Goal: Task Accomplishment & Management: Complete application form

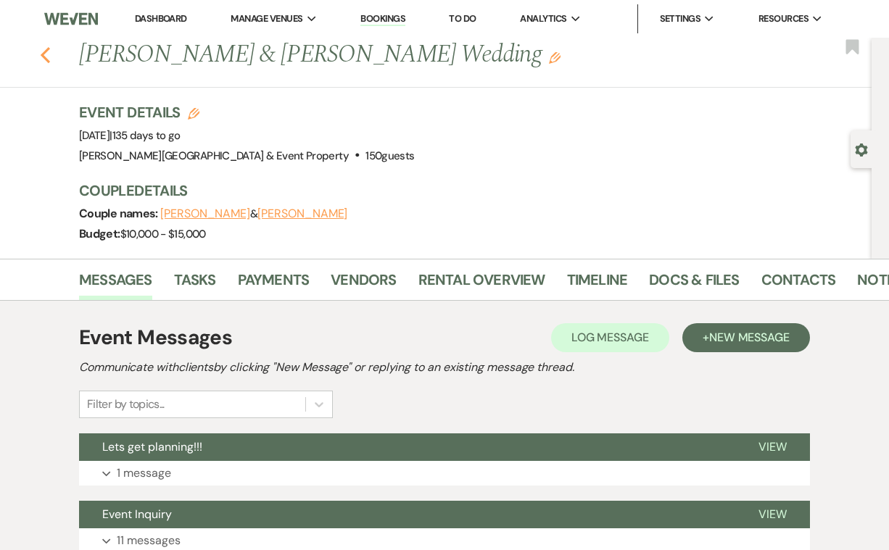
click at [44, 52] on use "button" at bounding box center [45, 55] width 9 height 16
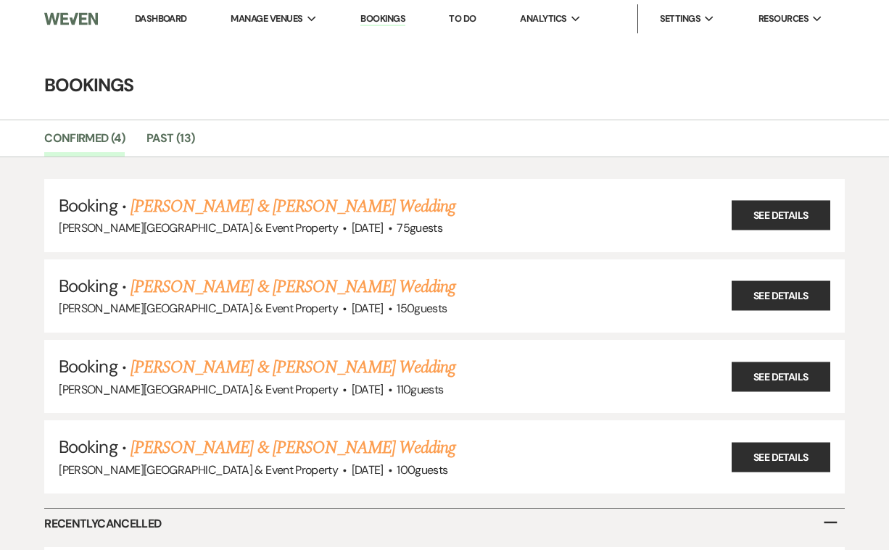
click at [394, 15] on link "Bookings" at bounding box center [382, 19] width 45 height 14
click at [90, 138] on link "Confirmed (4)" at bounding box center [84, 143] width 80 height 28
click at [384, 22] on link "Bookings" at bounding box center [382, 19] width 45 height 14
click at [384, 15] on link "Bookings" at bounding box center [382, 19] width 45 height 14
click at [183, 17] on link "Dashboard" at bounding box center [161, 18] width 52 height 12
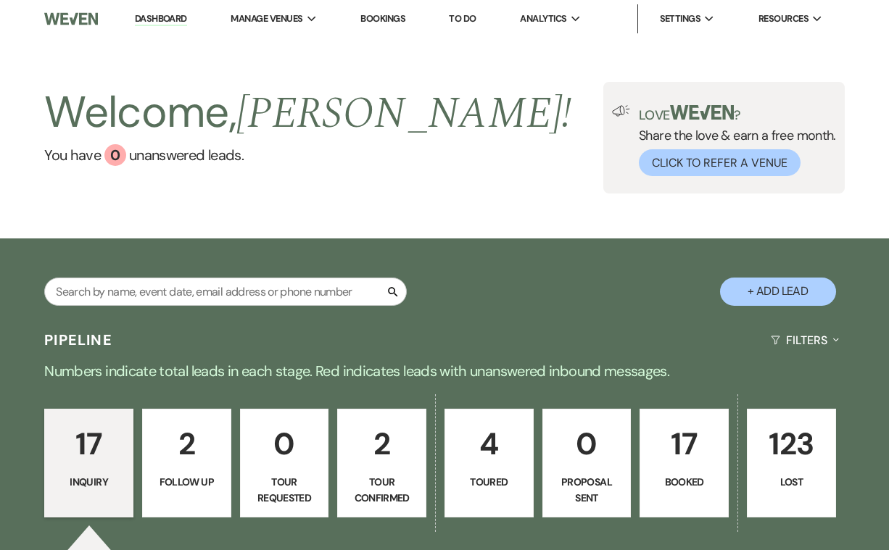
click at [786, 291] on button "+ Add Lead" at bounding box center [778, 292] width 116 height 28
select select "739"
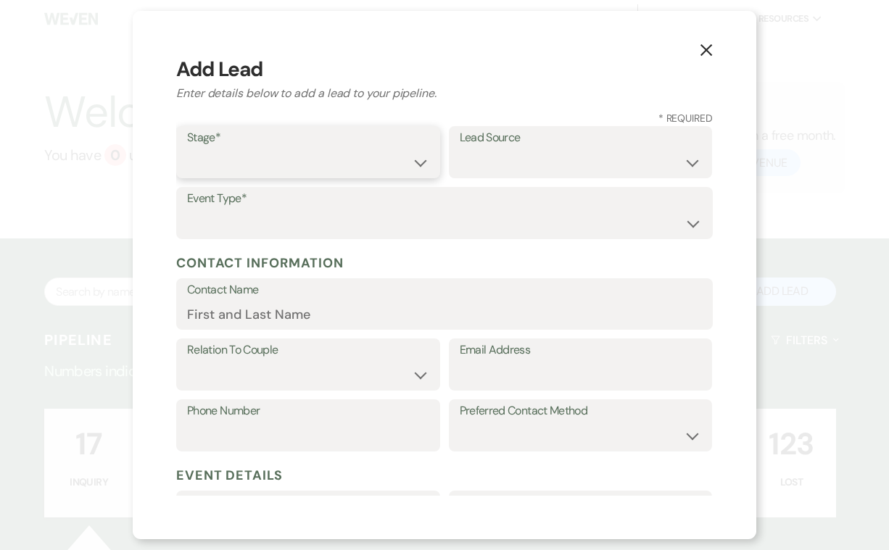
select select "7"
select select "12"
select select "7"
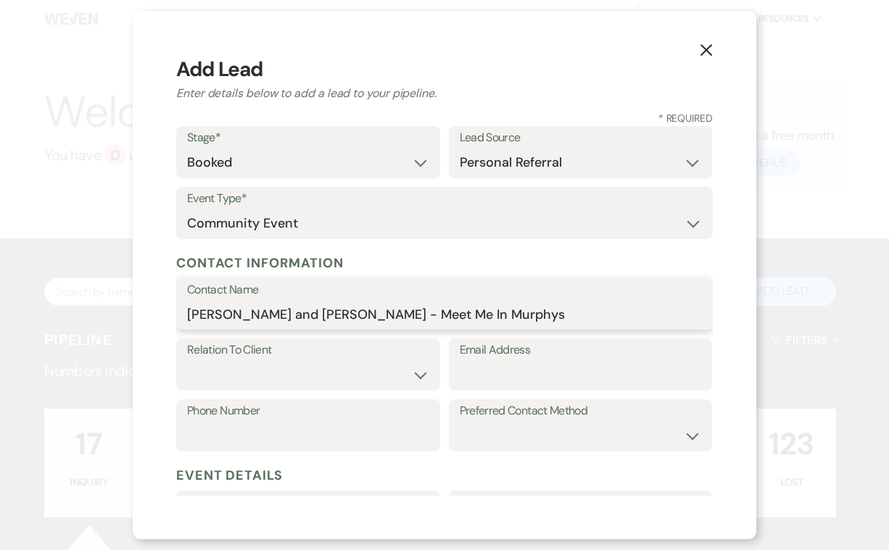
type input "Pamela and Kent Donahue - Meet Me In Murphys"
select select "1"
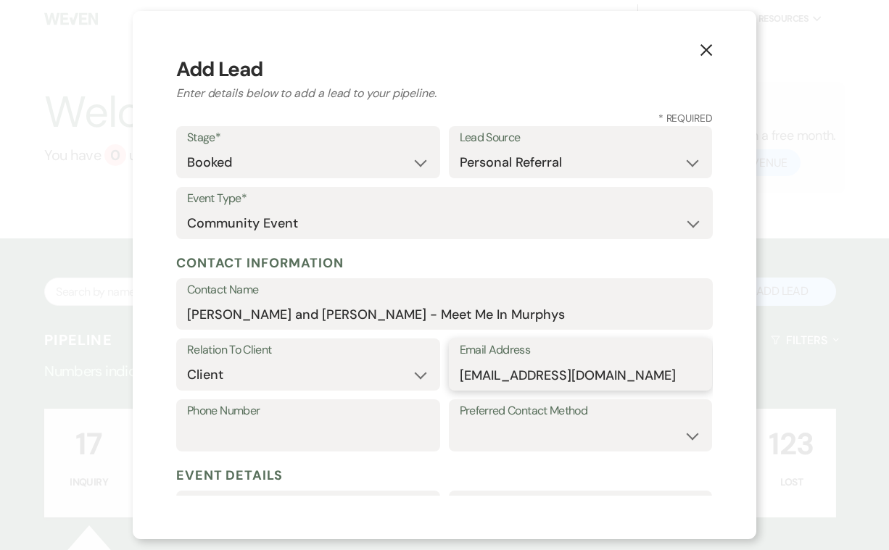
type input "[EMAIL_ADDRESS][DOMAIN_NAME]"
type input "925-788-7457"
select select "text"
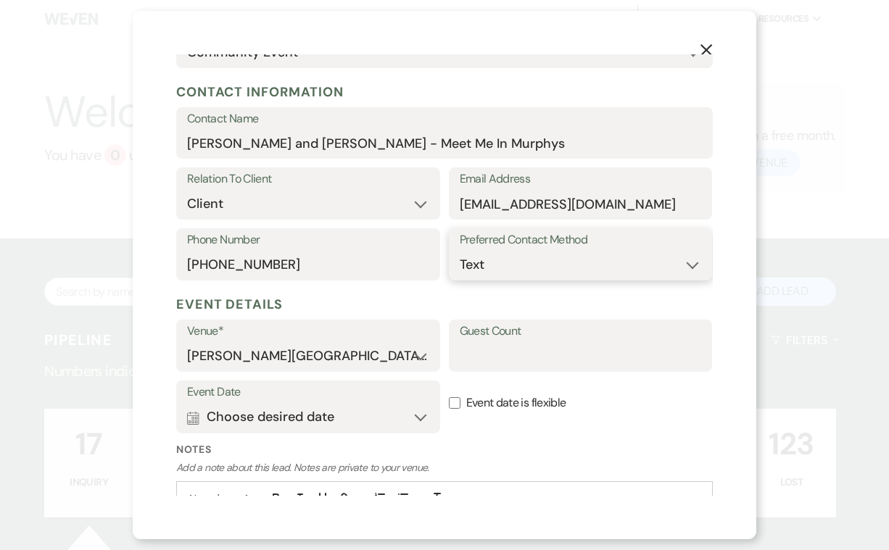
scroll to position [173, 0]
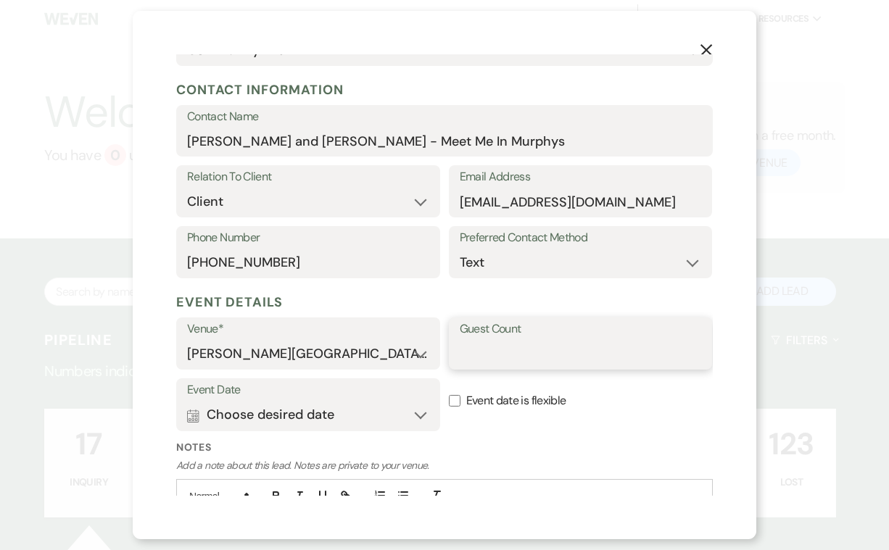
click at [515, 349] on input "Guest Count" at bounding box center [581, 354] width 242 height 28
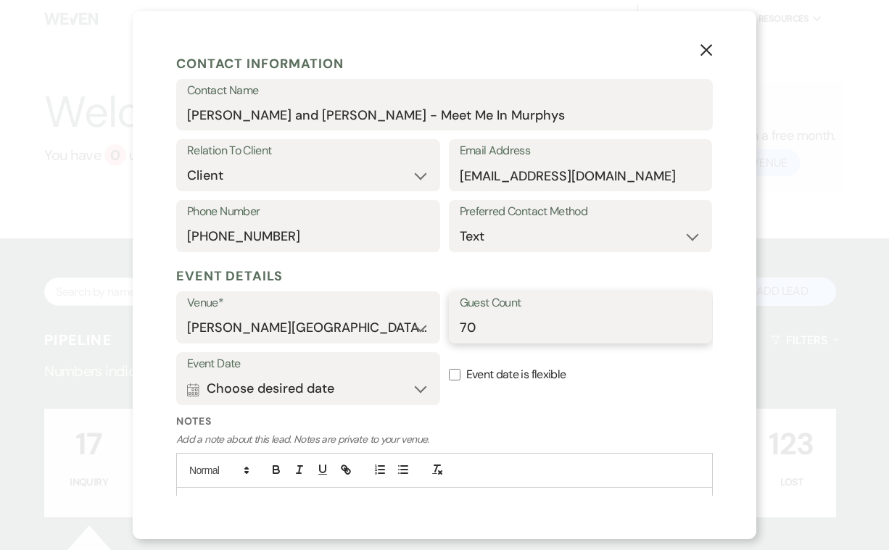
scroll to position [204, 0]
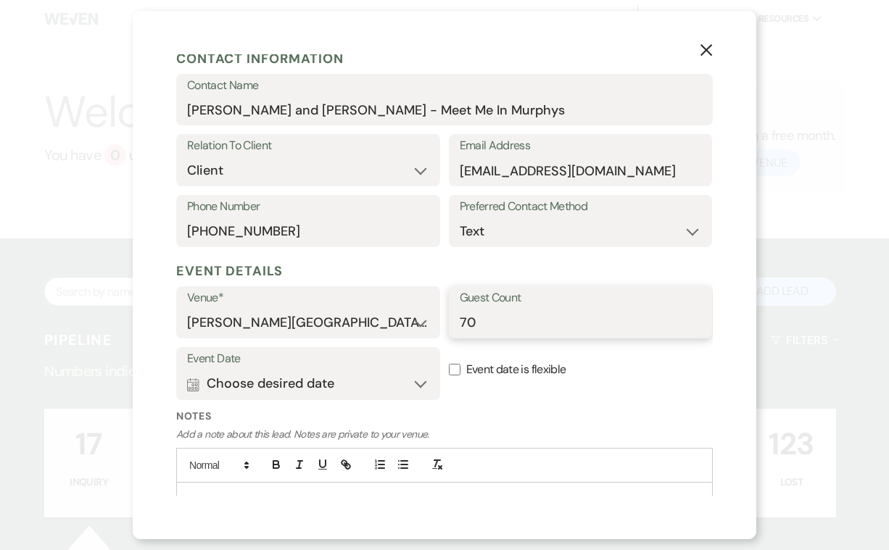
type input "70"
click at [424, 379] on button "Calendar Choose desired date Expand" at bounding box center [308, 384] width 242 height 29
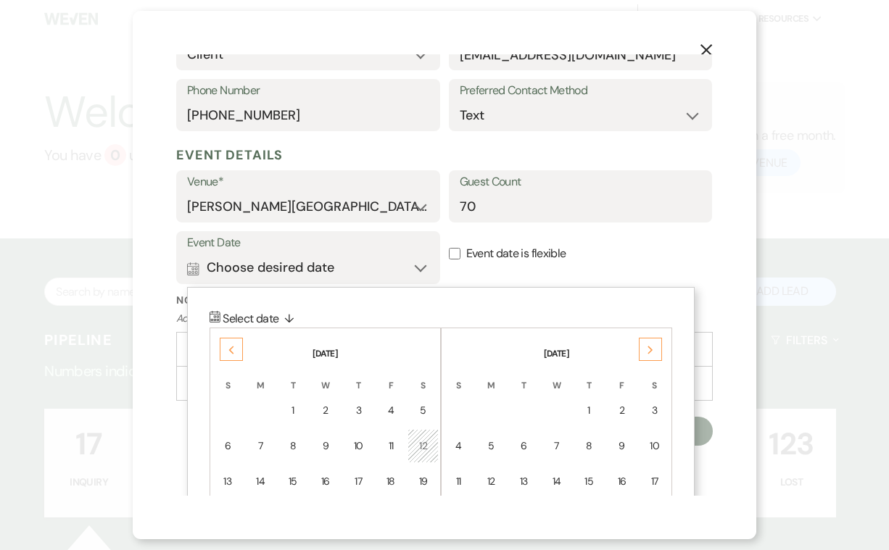
scroll to position [321, 0]
click at [228, 345] on icon "Previous" at bounding box center [231, 349] width 7 height 9
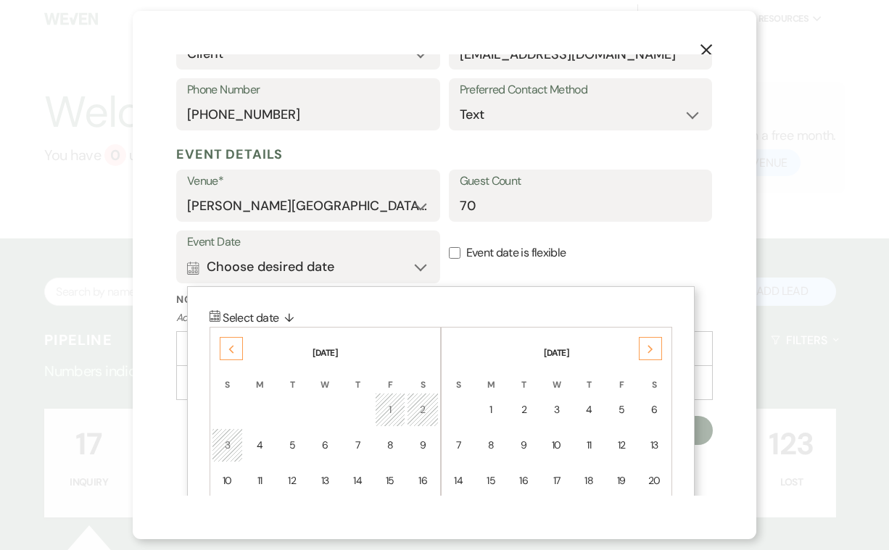
click at [228, 345] on icon "Previous" at bounding box center [231, 349] width 7 height 9
click at [646, 344] on div "Next" at bounding box center [650, 348] width 23 height 23
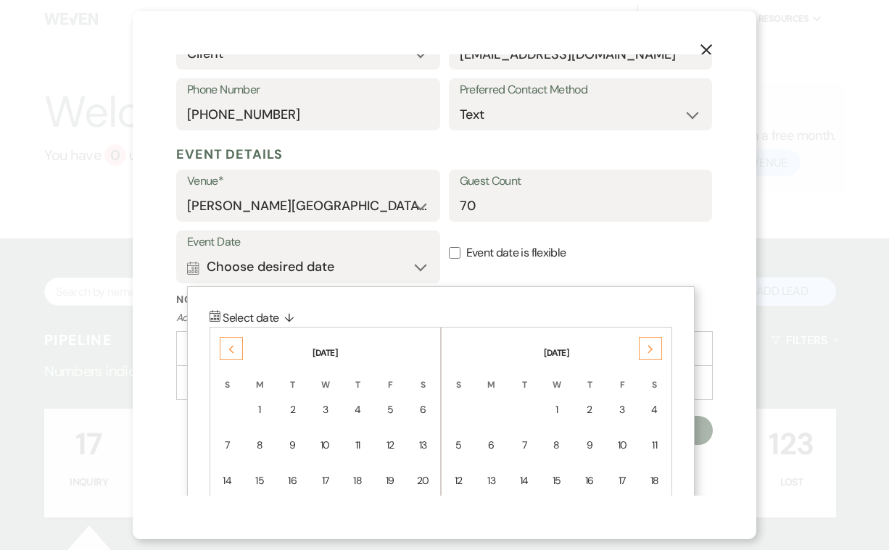
click at [228, 345] on icon "Previous" at bounding box center [231, 349] width 7 height 9
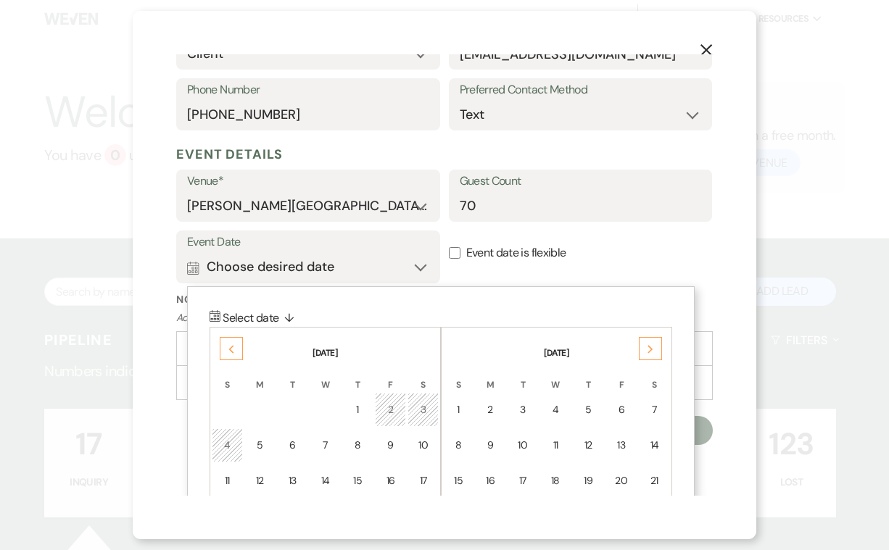
click at [228, 345] on icon "Previous" at bounding box center [231, 349] width 7 height 9
click at [390, 405] on div "5" at bounding box center [390, 409] width 12 height 15
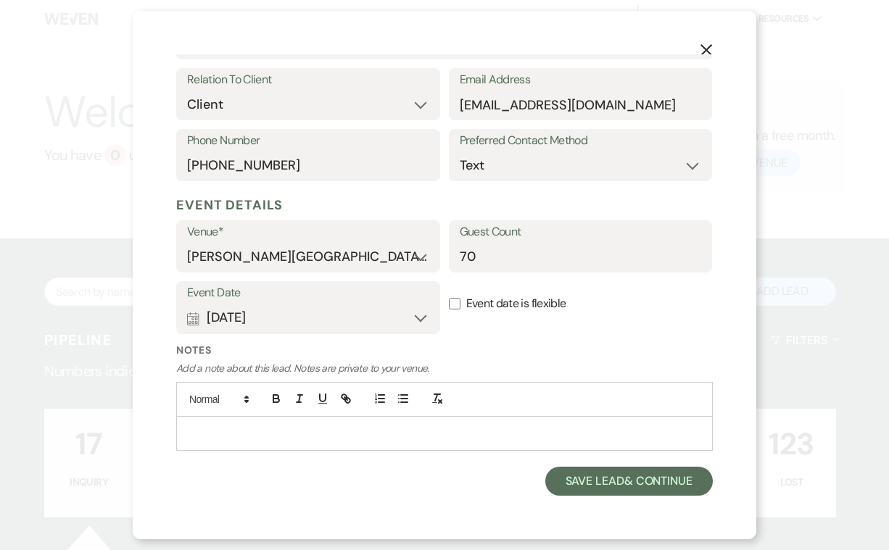
scroll to position [265, 0]
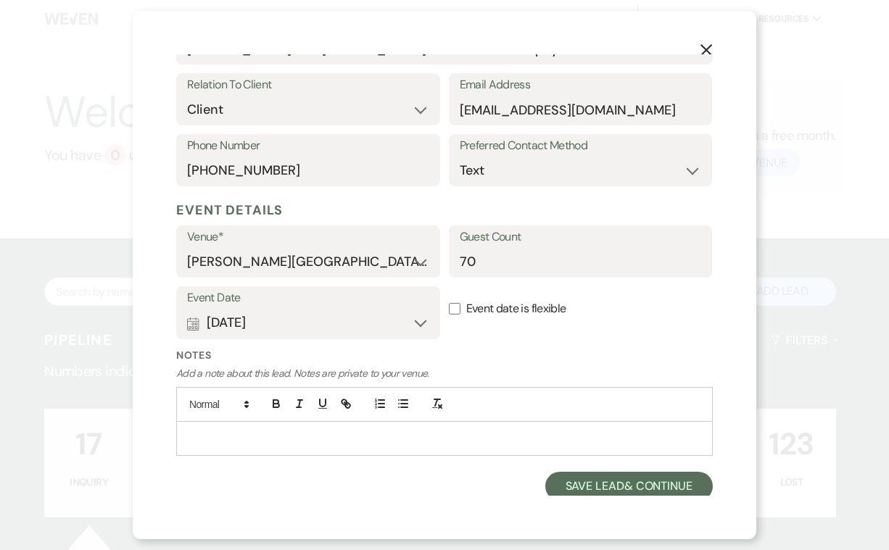
click at [216, 431] on p at bounding box center [444, 439] width 513 height 16
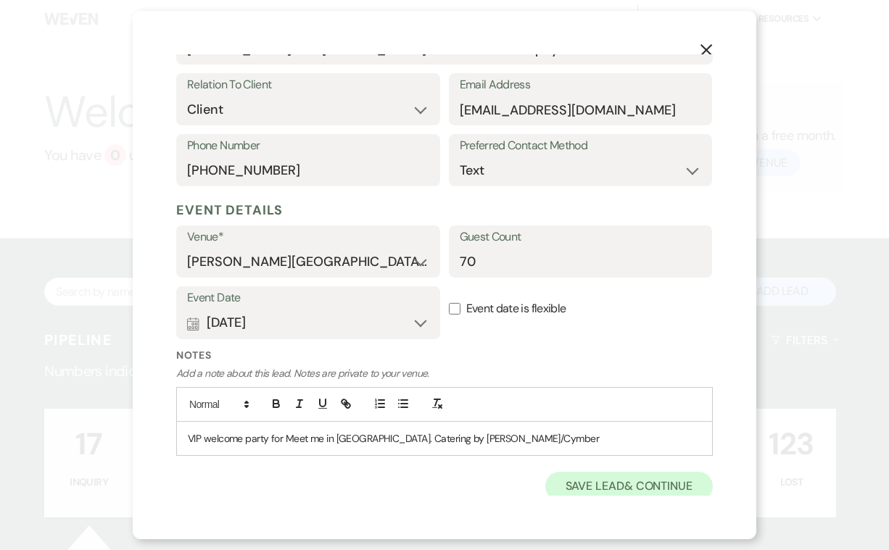
click at [587, 481] on button "Save Lead & Continue" at bounding box center [628, 486] width 167 height 29
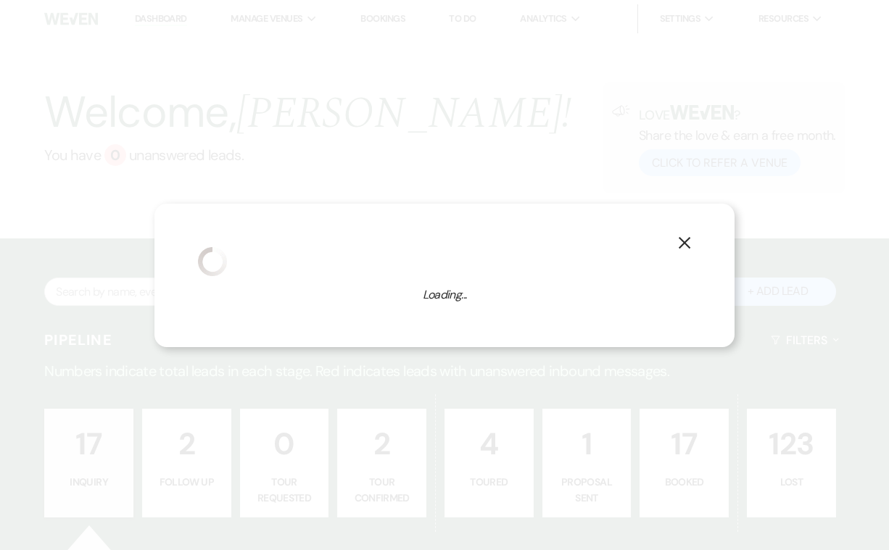
select select "7"
select select "739"
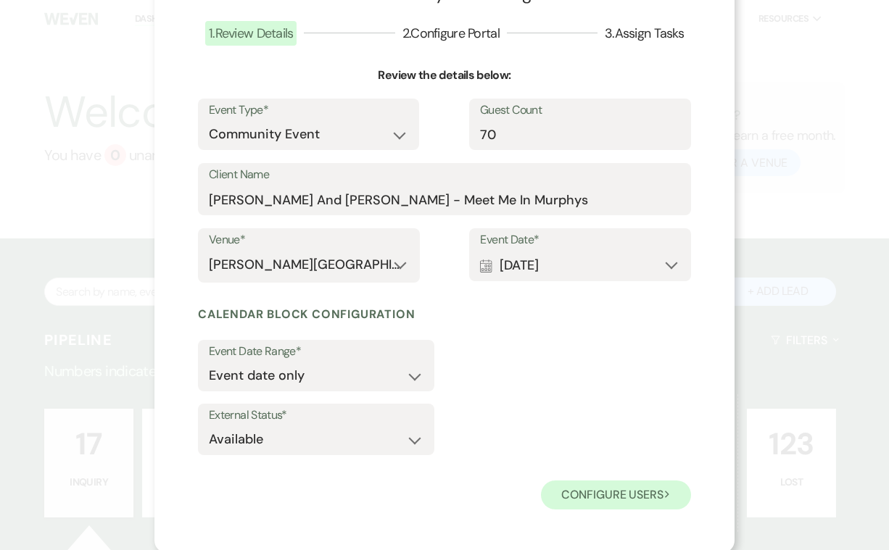
scroll to position [86, 0]
click at [587, 494] on button "Configure users Next" at bounding box center [616, 495] width 150 height 29
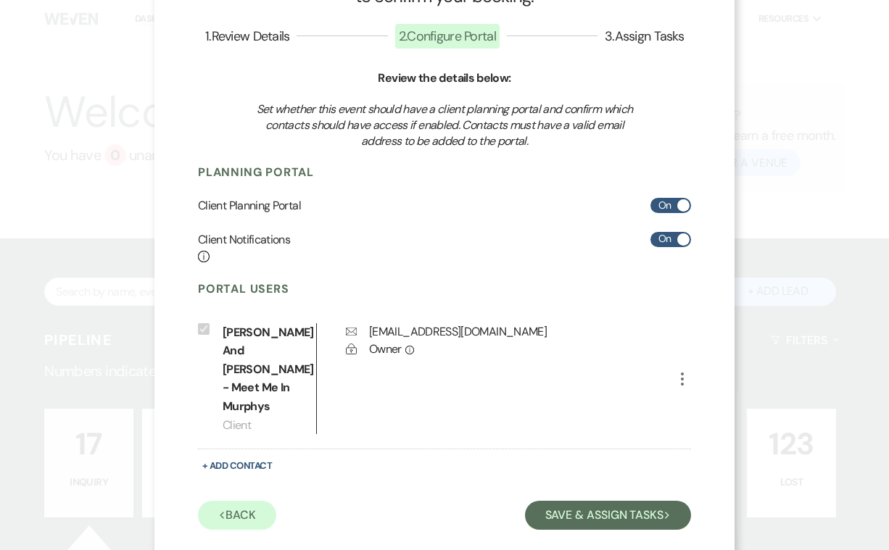
scroll to position [83, 0]
click at [683, 204] on span at bounding box center [683, 206] width 12 height 12
click at [683, 204] on input "On" at bounding box center [670, 206] width 41 height 15
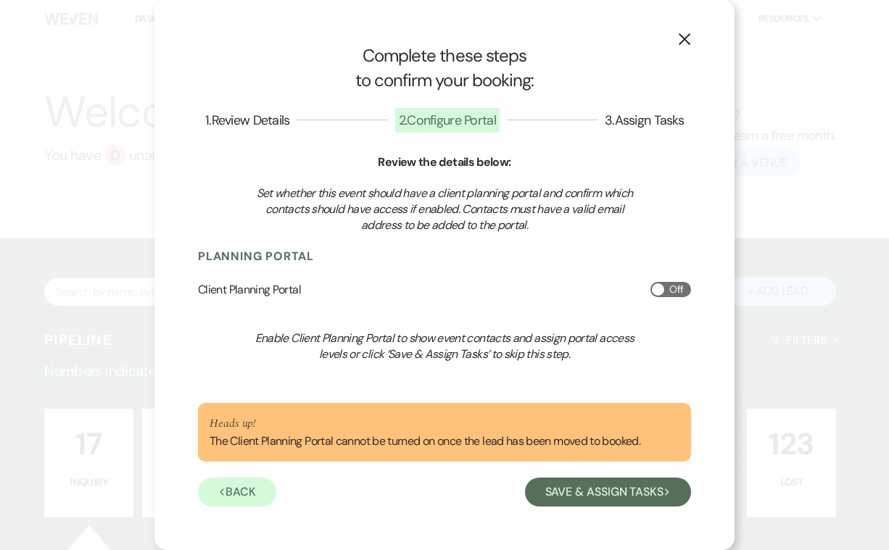
click at [661, 288] on span at bounding box center [658, 289] width 12 height 12
click at [661, 288] on input "Off" at bounding box center [670, 289] width 41 height 15
checkbox input "true"
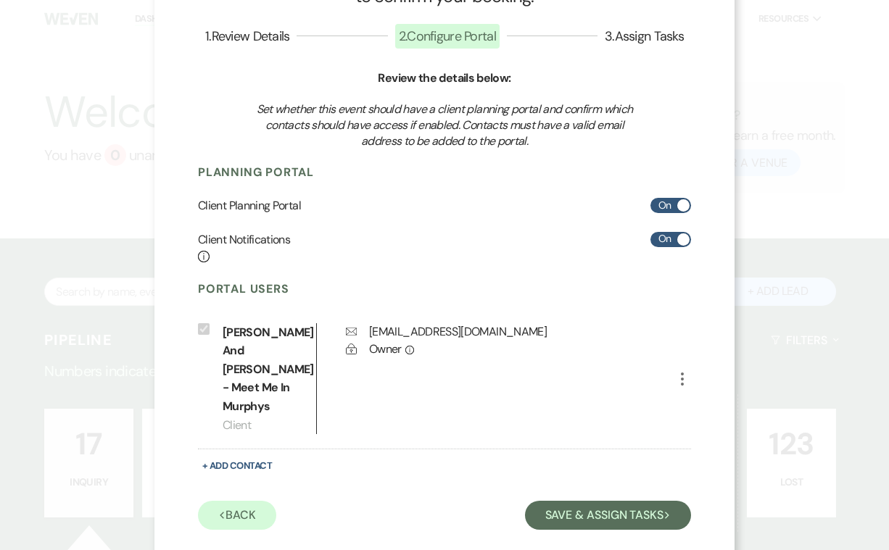
scroll to position [83, 0]
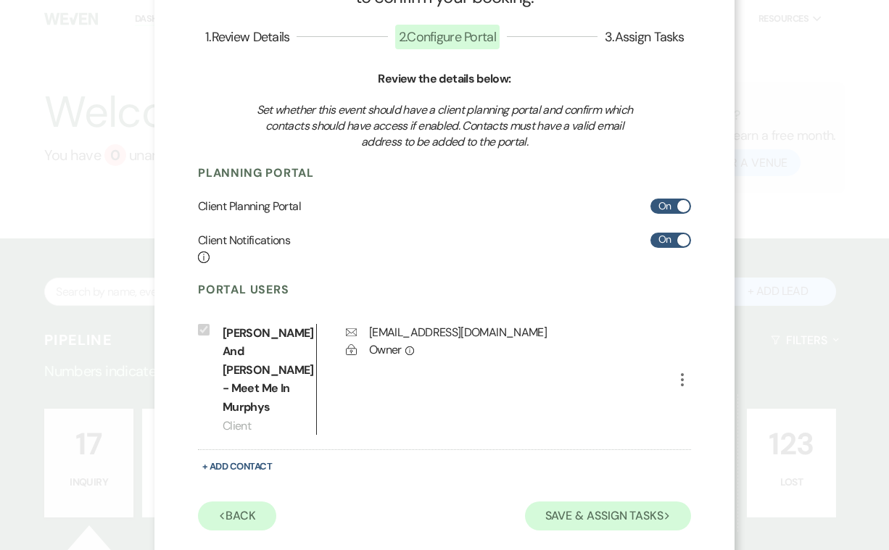
click at [569, 502] on button "Save & Assign Tasks Next" at bounding box center [608, 516] width 166 height 29
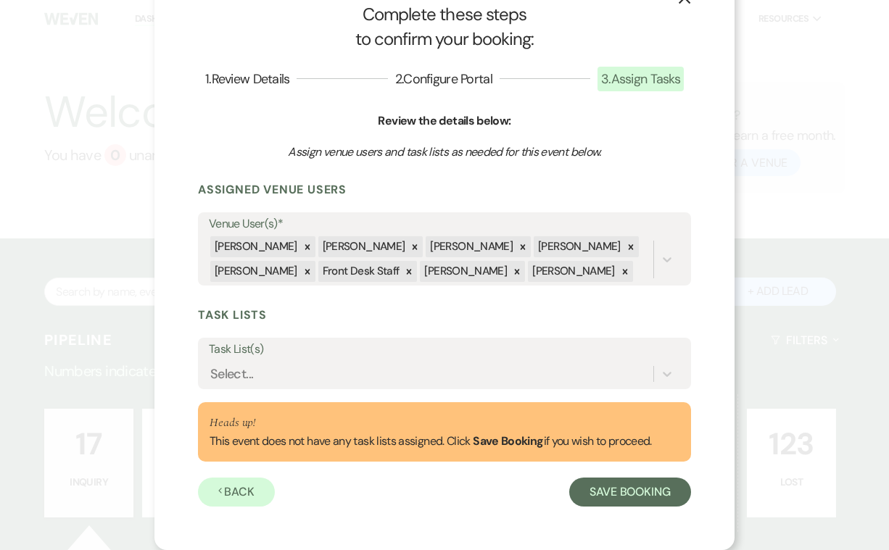
scroll to position [37, 0]
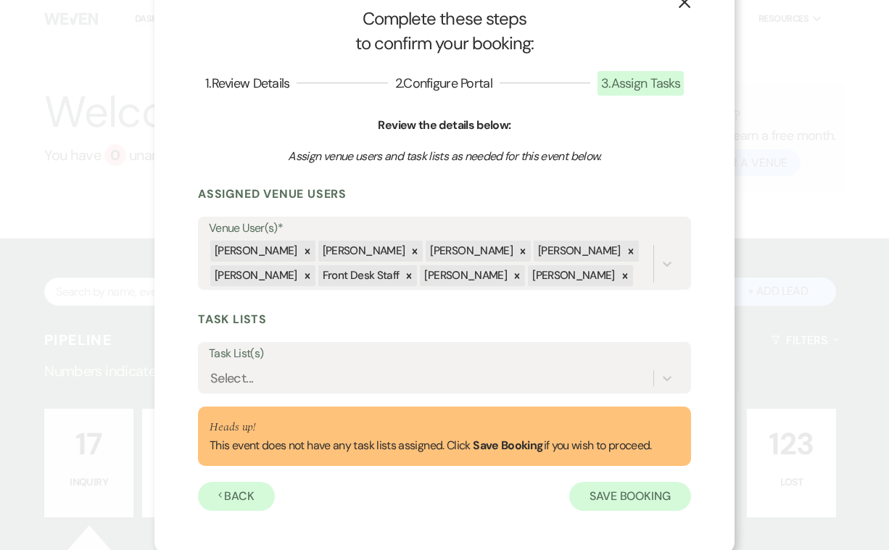
click at [605, 494] on button "Save Booking" at bounding box center [630, 496] width 122 height 29
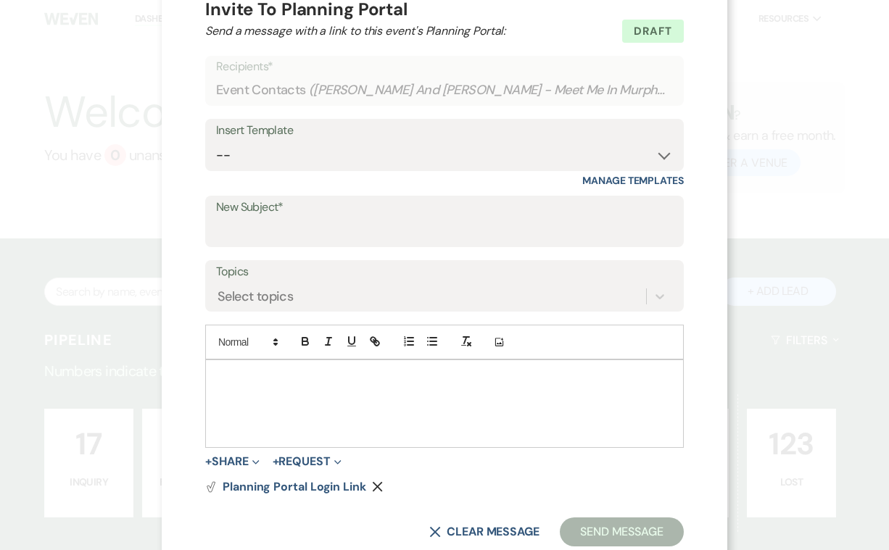
scroll to position [46, 0]
click at [383, 483] on use "button" at bounding box center [378, 488] width 10 height 10
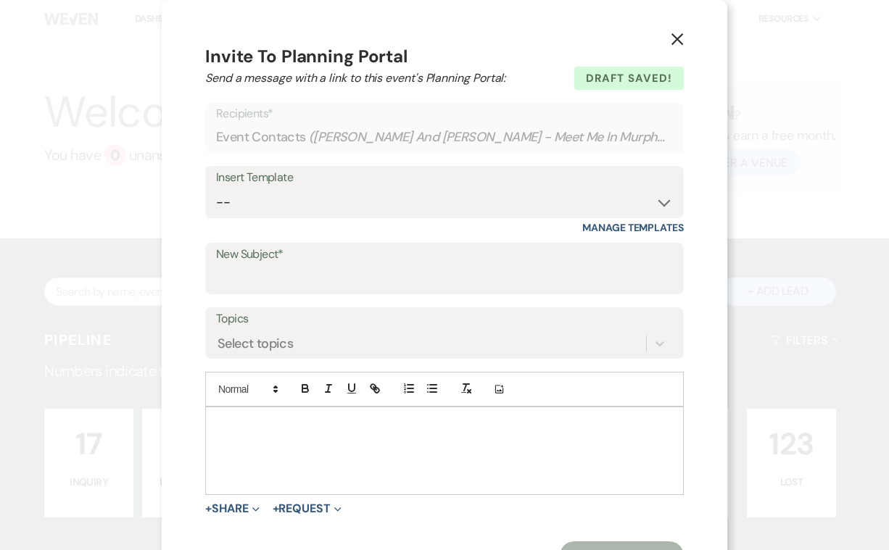
scroll to position [0, 0]
click at [320, 270] on input "New Subject*" at bounding box center [444, 279] width 457 height 28
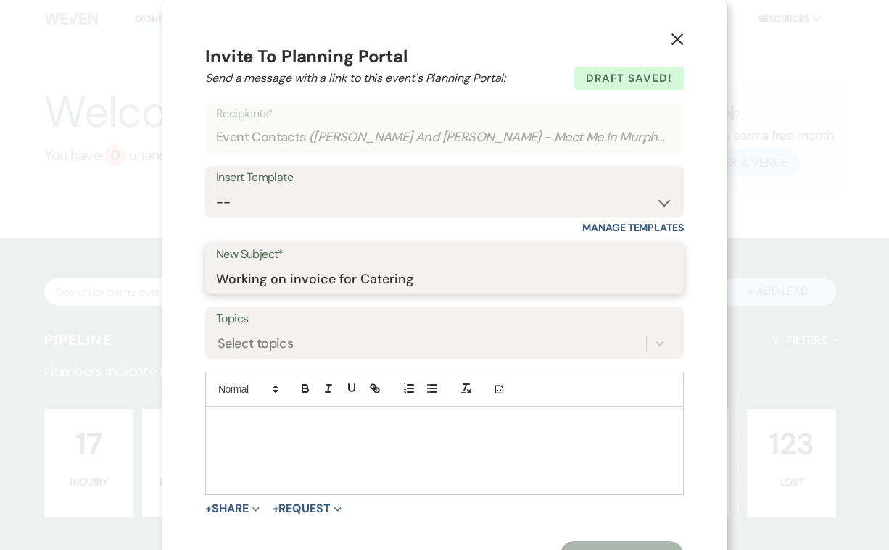
drag, startPoint x: 389, startPoint y: 276, endPoint x: 236, endPoint y: 277, distance: 153.0
click at [236, 277] on div "X Invite To Planning Portal Send a message with a link to this event's Planning…" at bounding box center [445, 307] width 566 height 614
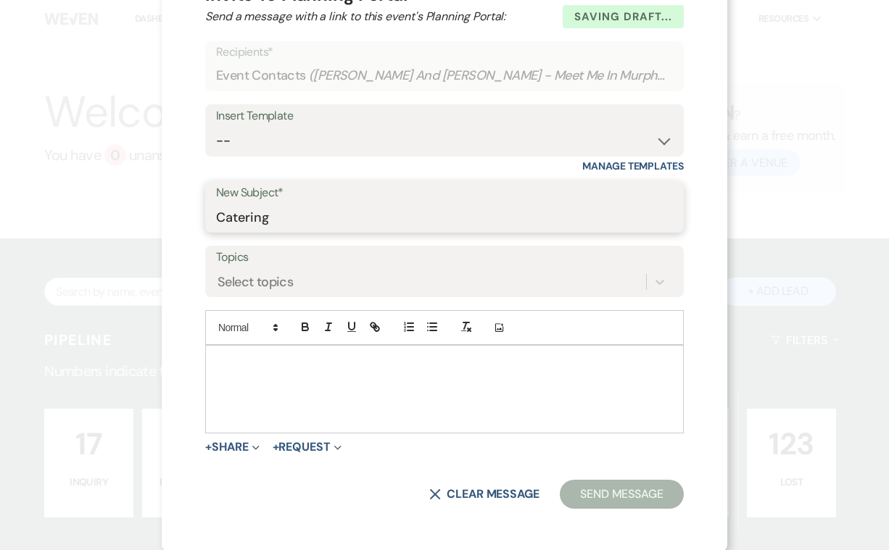
scroll to position [61, 0]
type input "Catering"
click at [303, 347] on div at bounding box center [444, 390] width 477 height 87
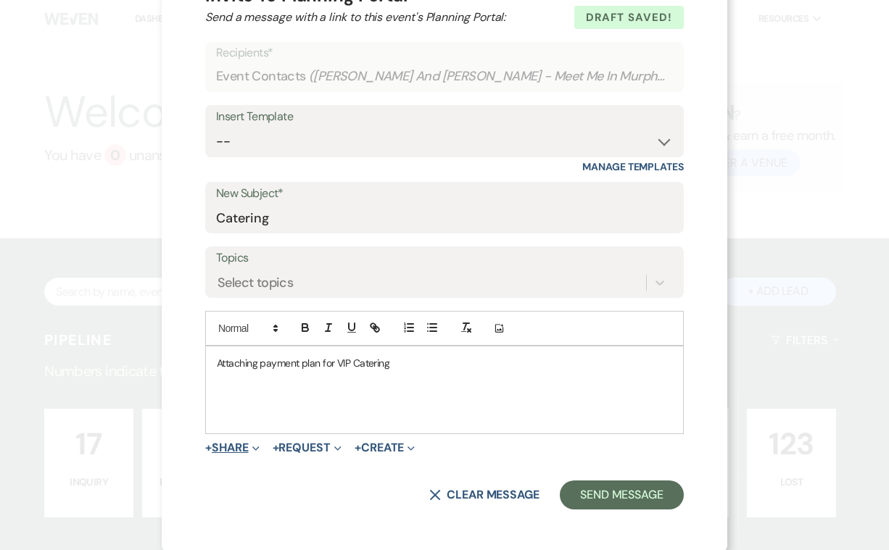
click at [259, 447] on use "button" at bounding box center [255, 449] width 7 height 4
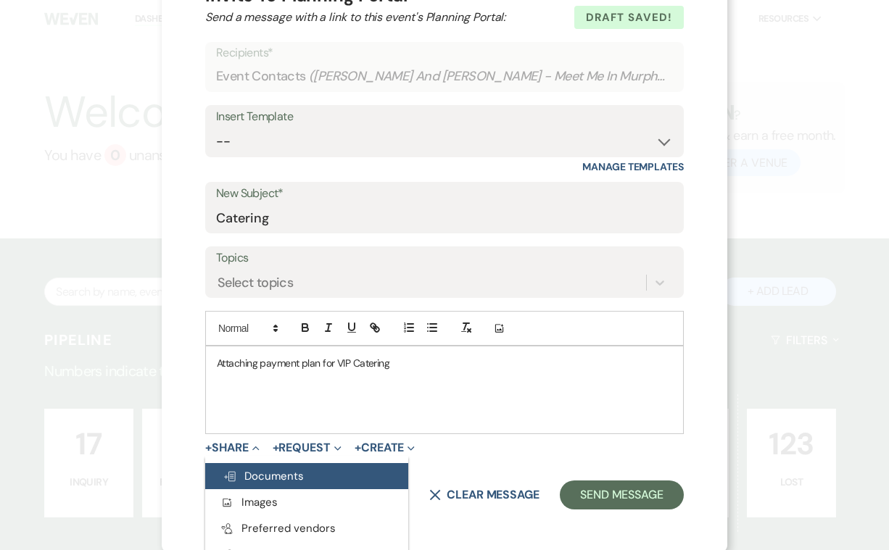
click at [293, 469] on span "Doc Upload Documents" at bounding box center [263, 476] width 81 height 15
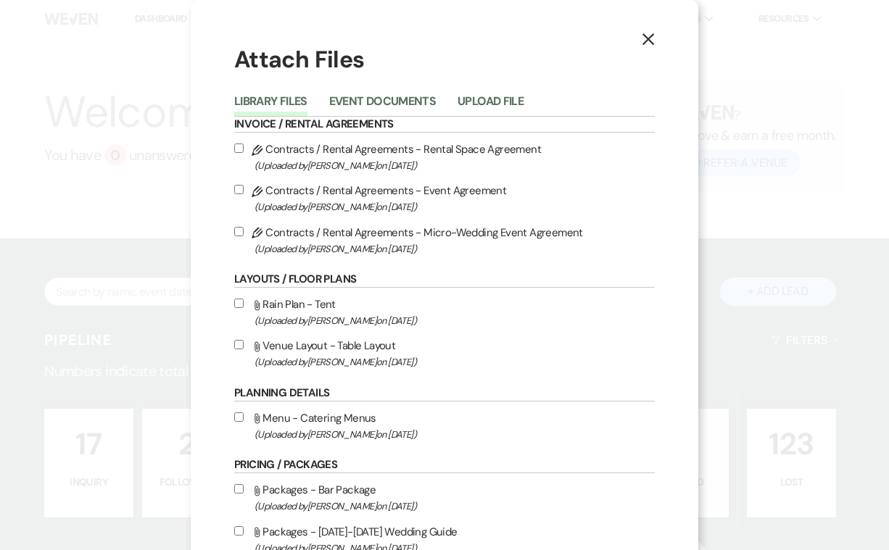
scroll to position [0, 0]
click at [648, 36] on icon "X" at bounding box center [648, 39] width 13 height 13
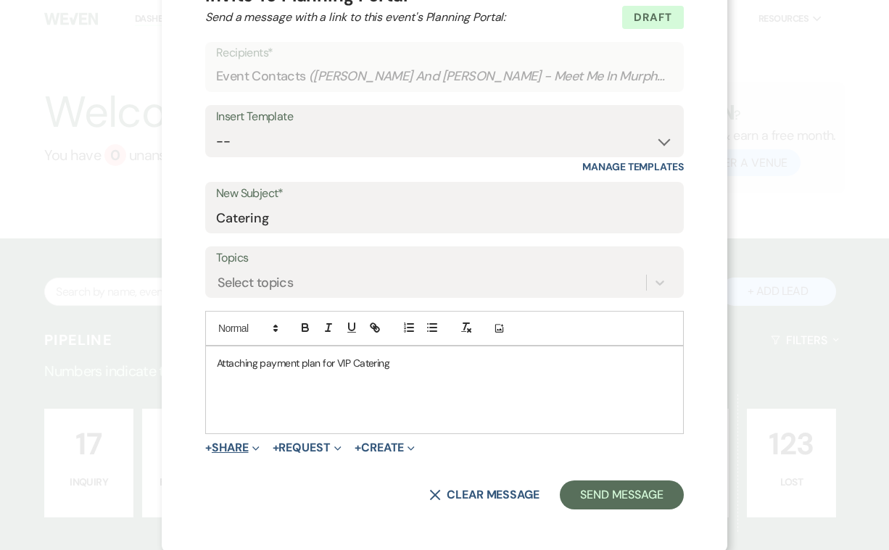
click at [260, 445] on icon "Expand" at bounding box center [255, 448] width 7 height 7
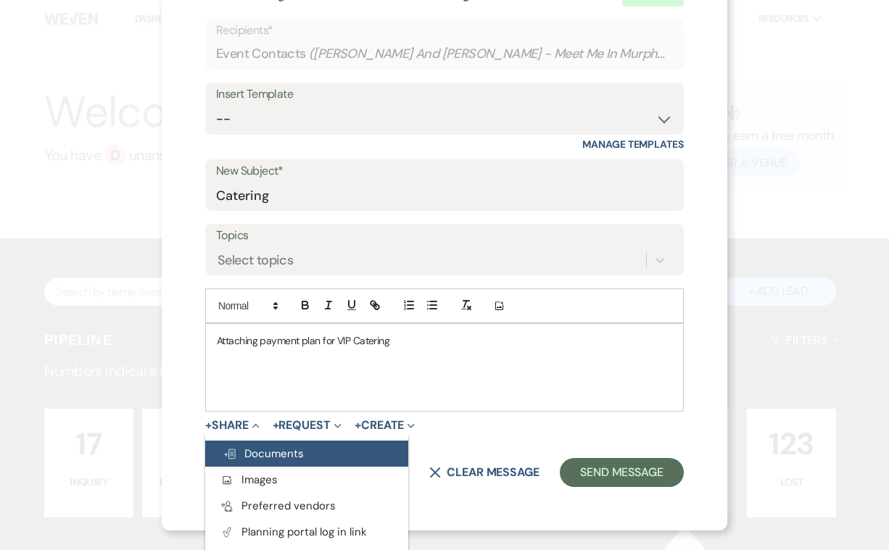
scroll to position [83, 0]
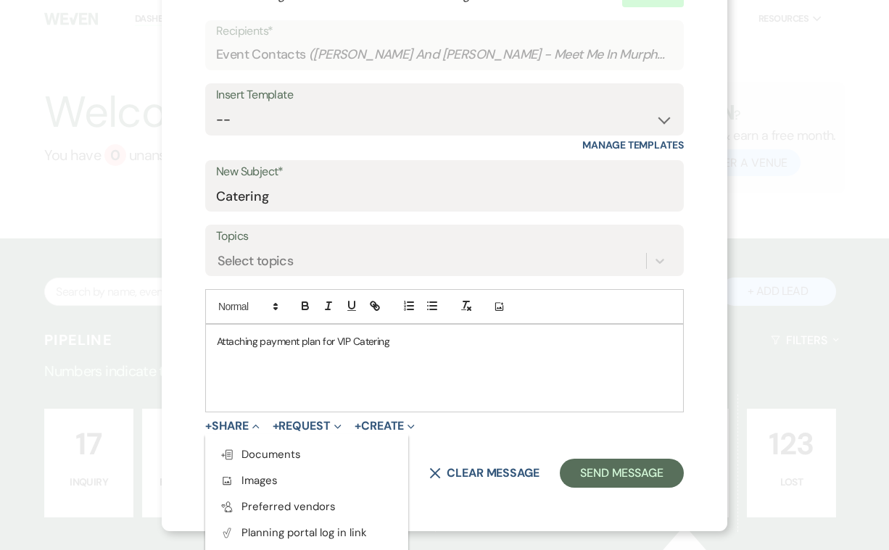
click at [493, 426] on div "+ Share Collapse Doc Upload Documents Add Photo Images Pref Vendors Preferred v…" at bounding box center [444, 426] width 479 height 17
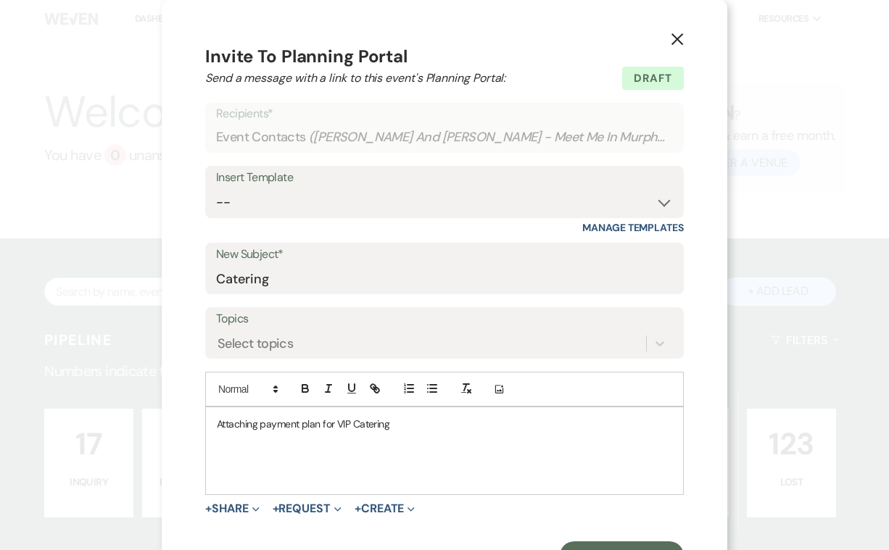
scroll to position [0, 0]
drag, startPoint x: 292, startPoint y: 422, endPoint x: 246, endPoint y: 423, distance: 46.4
click at [246, 423] on div "Attaching payment plan for VIP Catering" at bounding box center [444, 450] width 477 height 87
drag, startPoint x: 356, startPoint y: 423, endPoint x: 253, endPoint y: 424, distance: 103.0
click at [253, 424] on p "Attaching payment plan for VIP Catering" at bounding box center [444, 424] width 455 height 16
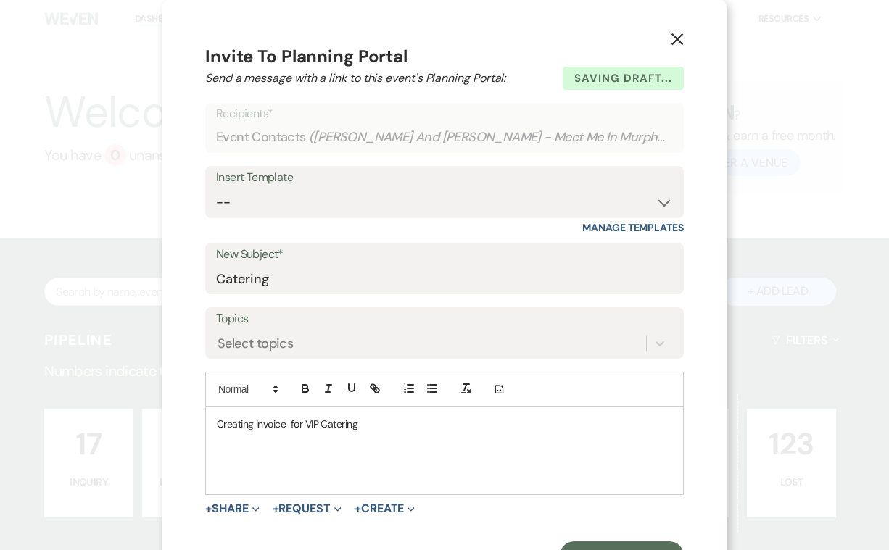
click at [357, 420] on p "Creating invoice for VIP Catering" at bounding box center [444, 424] width 455 height 16
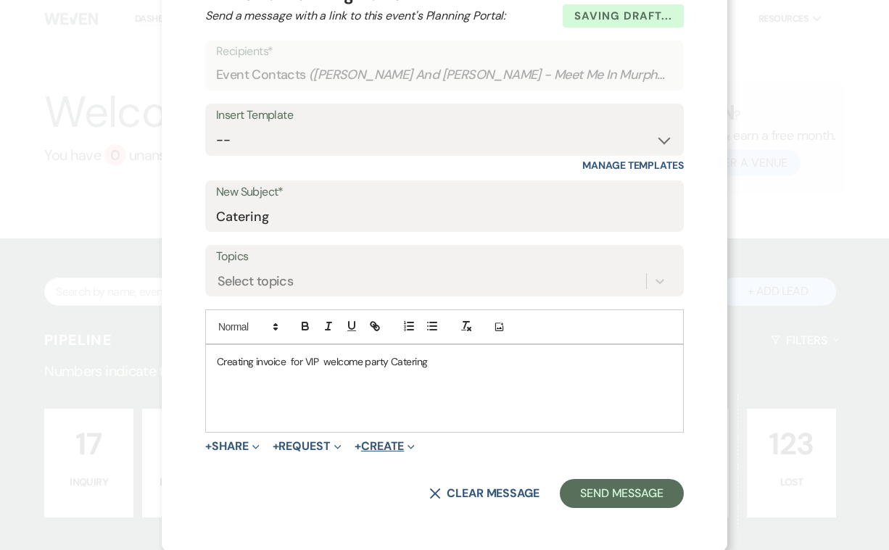
scroll to position [61, 0]
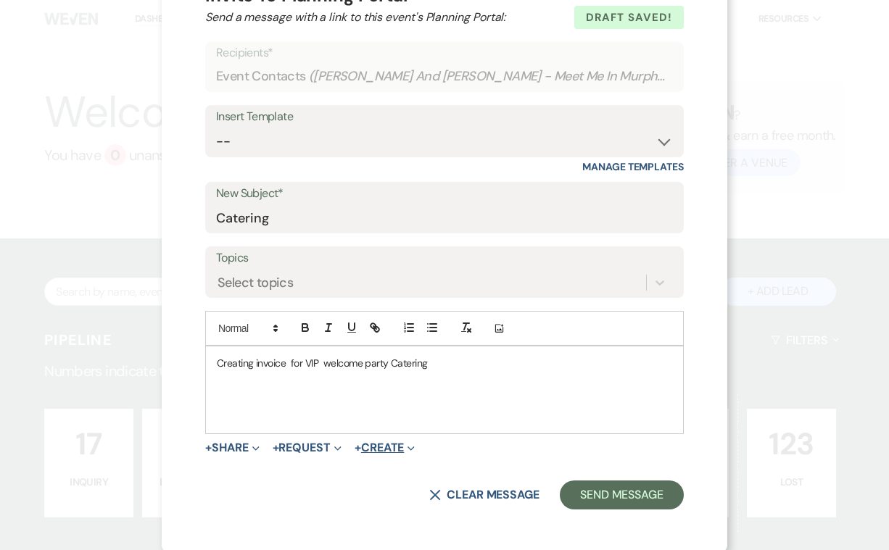
click at [415, 445] on icon "Expand" at bounding box center [410, 448] width 7 height 7
click at [414, 446] on use "button" at bounding box center [410, 448] width 7 height 4
click at [560, 487] on button "Send Message" at bounding box center [622, 495] width 124 height 29
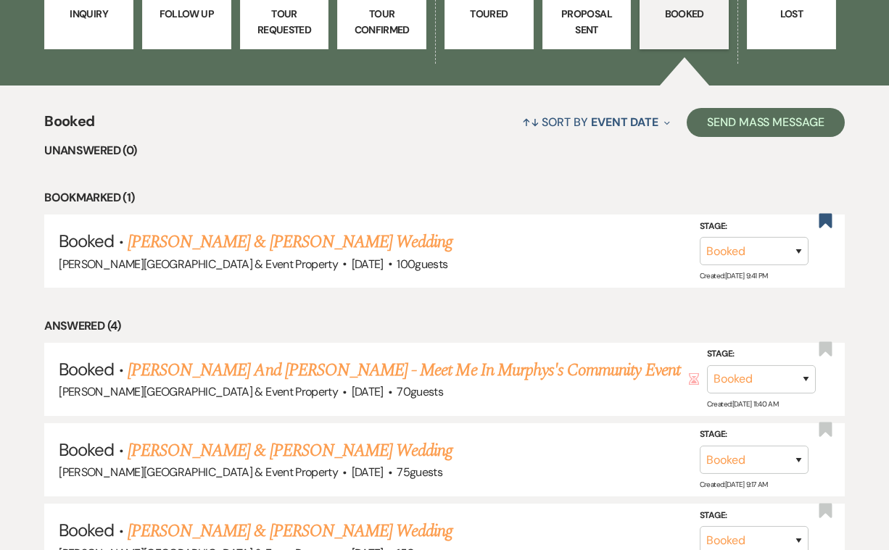
scroll to position [469, 0]
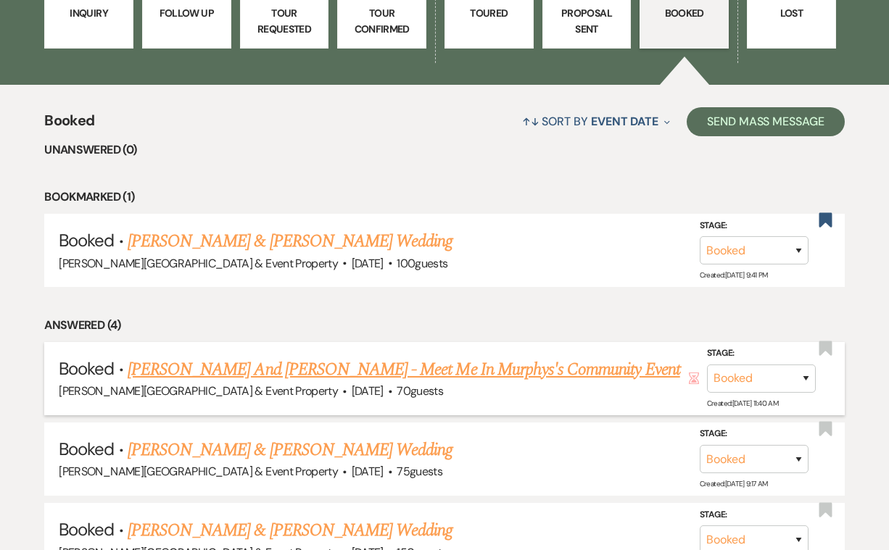
click at [529, 365] on link "[PERSON_NAME] And [PERSON_NAME] - Meet Me In Murphys's Community Event" at bounding box center [404, 370] width 552 height 26
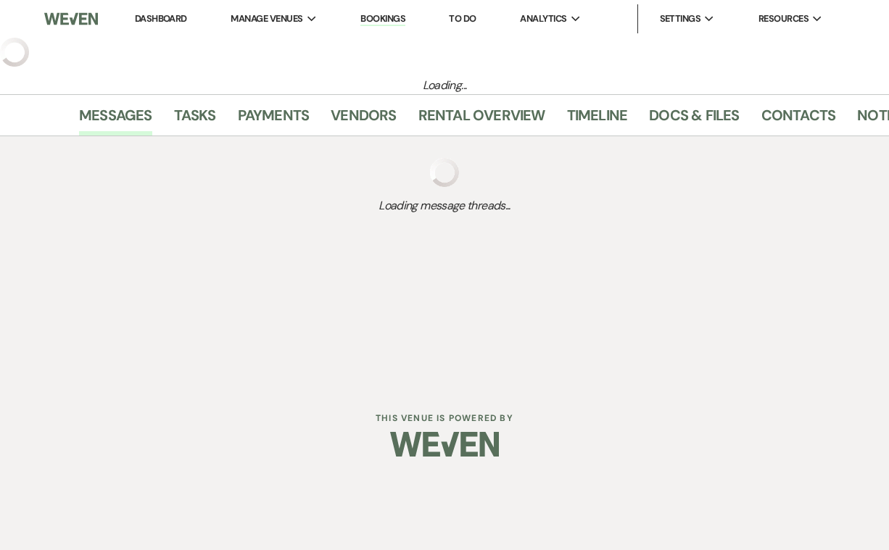
select select "12"
select select "7"
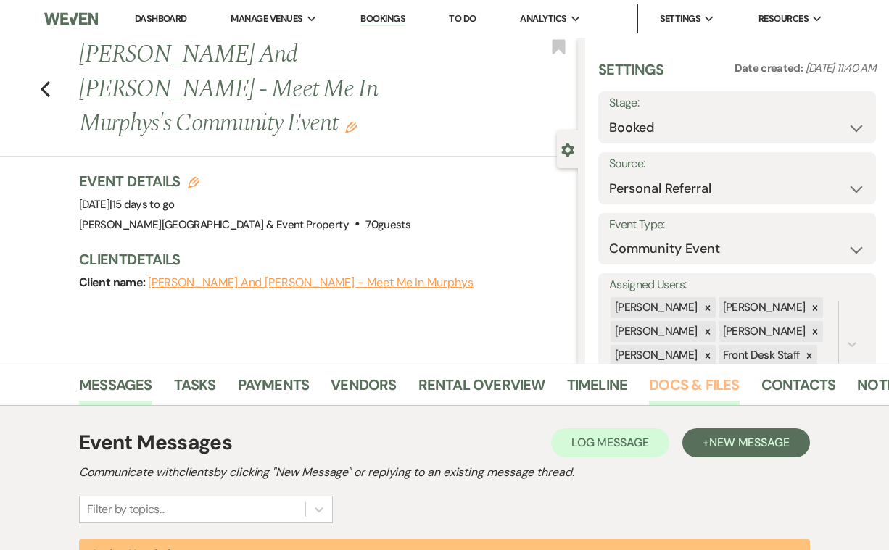
click at [676, 381] on link "Docs & Files" at bounding box center [694, 389] width 90 height 32
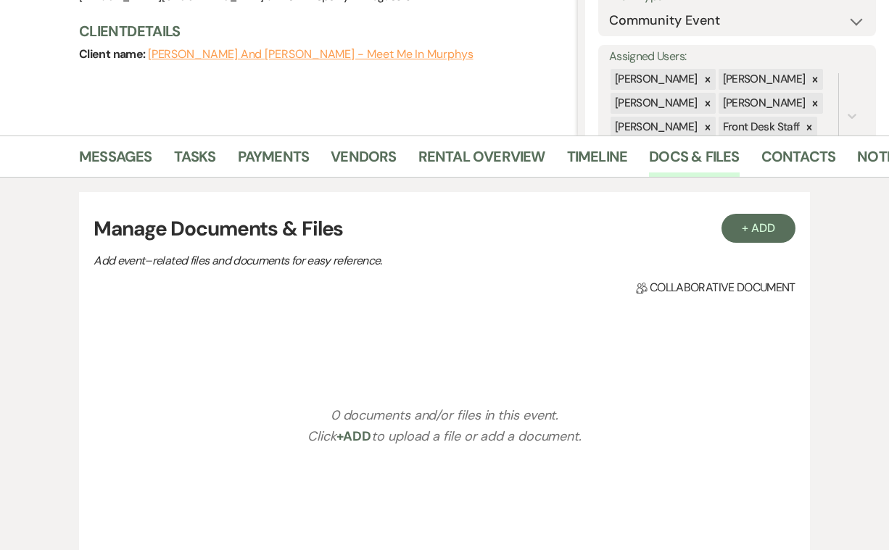
scroll to position [244, 0]
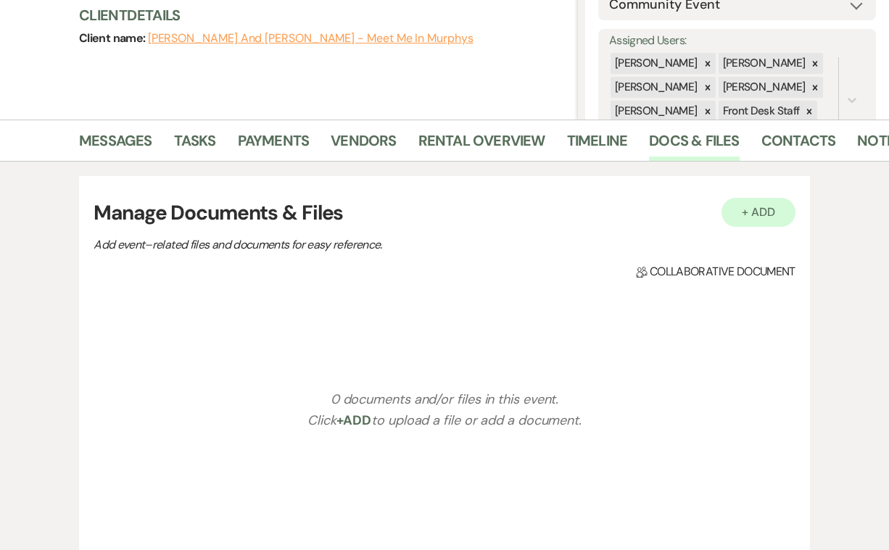
click at [763, 210] on button "+ Add" at bounding box center [758, 212] width 74 height 29
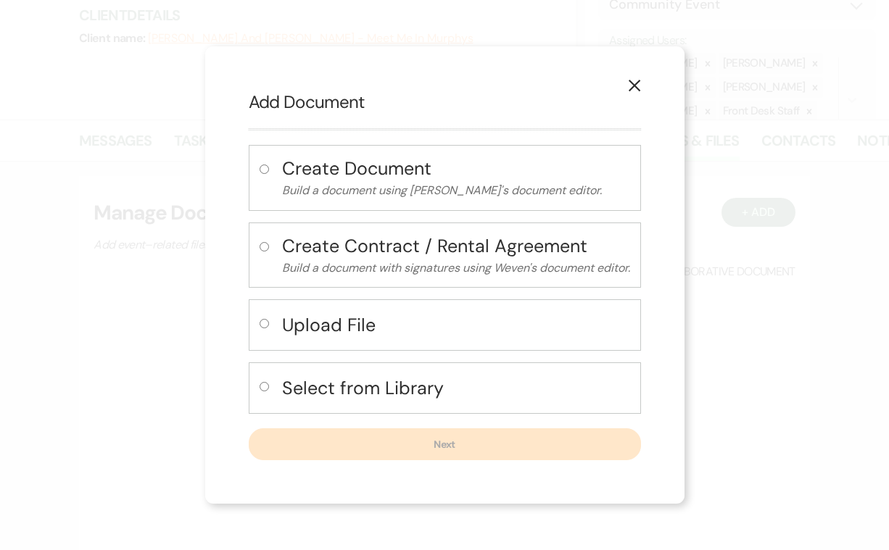
click at [636, 83] on icon "X" at bounding box center [634, 85] width 13 height 13
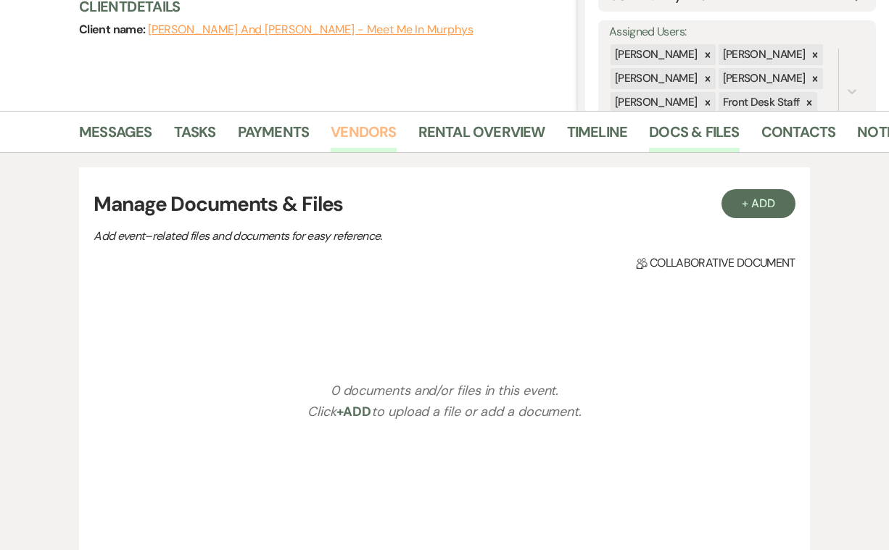
scroll to position [253, 0]
click at [287, 131] on link "Payments" at bounding box center [274, 136] width 72 height 32
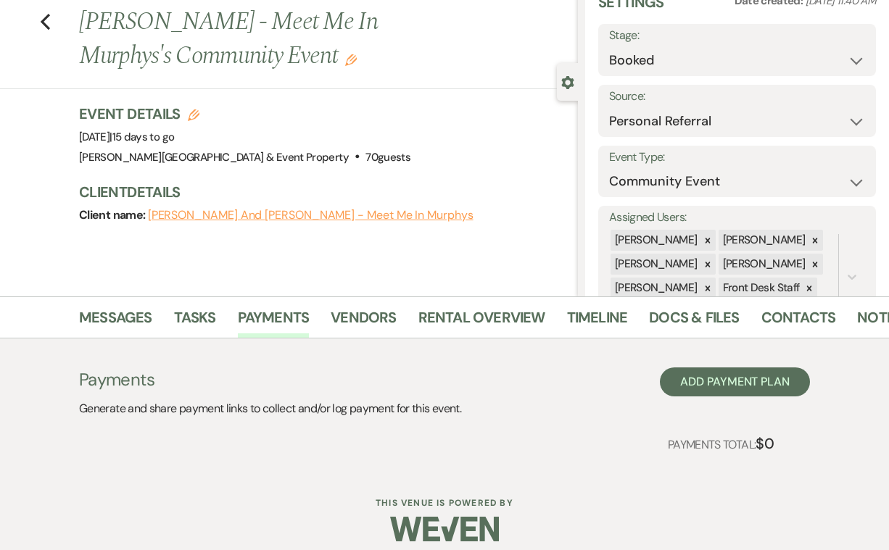
scroll to position [72, 0]
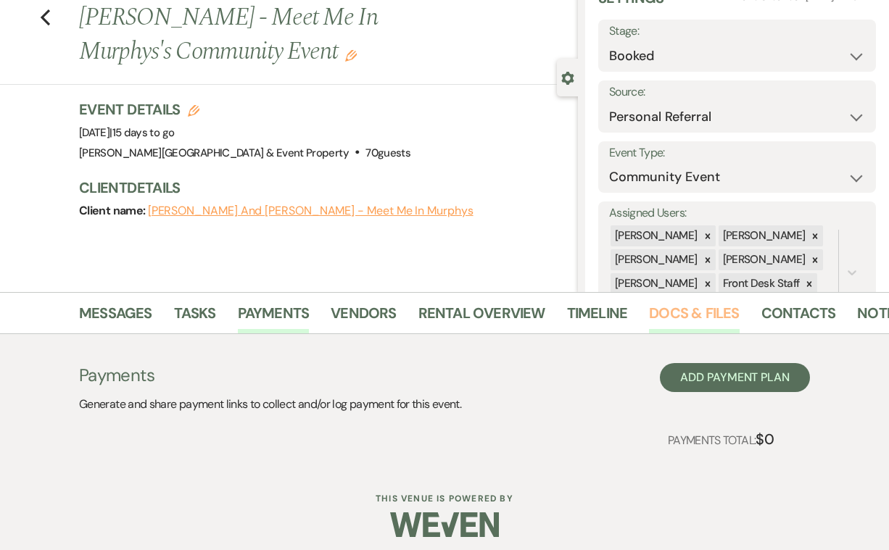
click at [668, 309] on link "Docs & Files" at bounding box center [694, 318] width 90 height 32
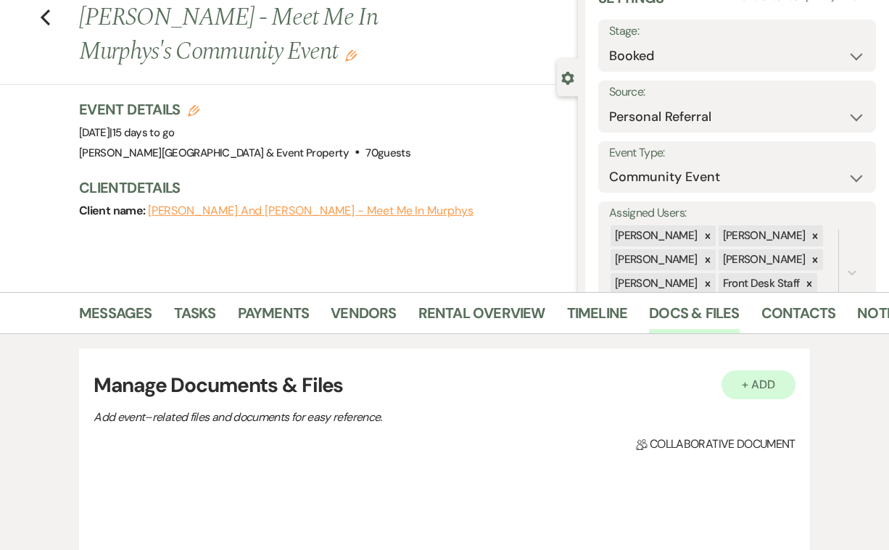
click at [769, 389] on button "+ Add" at bounding box center [758, 384] width 74 height 29
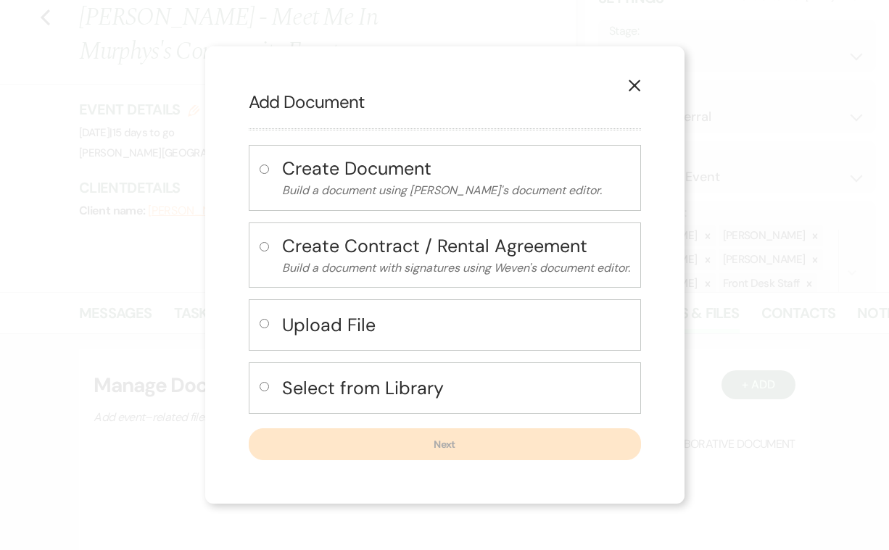
click at [334, 323] on h4 "Upload File" at bounding box center [456, 324] width 348 height 25
radio input "true"
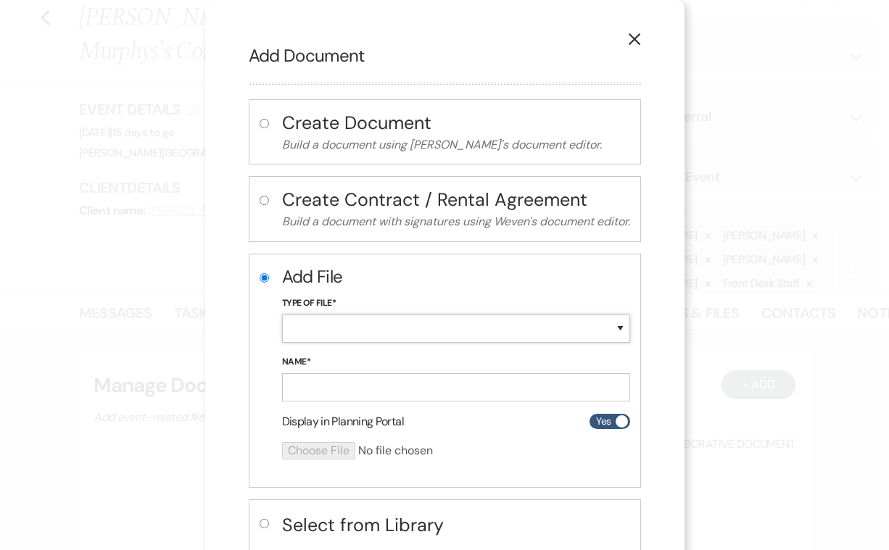
select select "22"
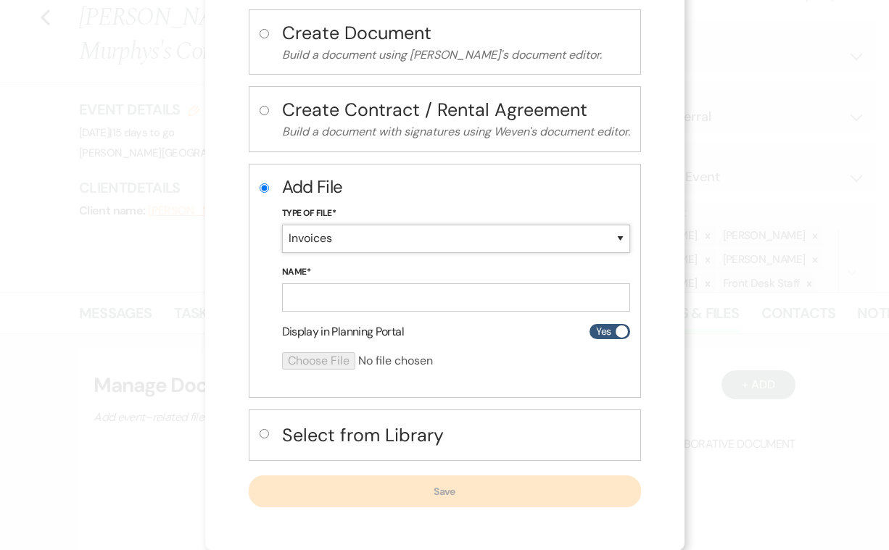
scroll to position [89, 0]
click at [262, 189] on input "radio" at bounding box center [264, 188] width 9 height 9
click at [262, 434] on input "radio" at bounding box center [264, 434] width 9 height 9
radio input "true"
radio input "false"
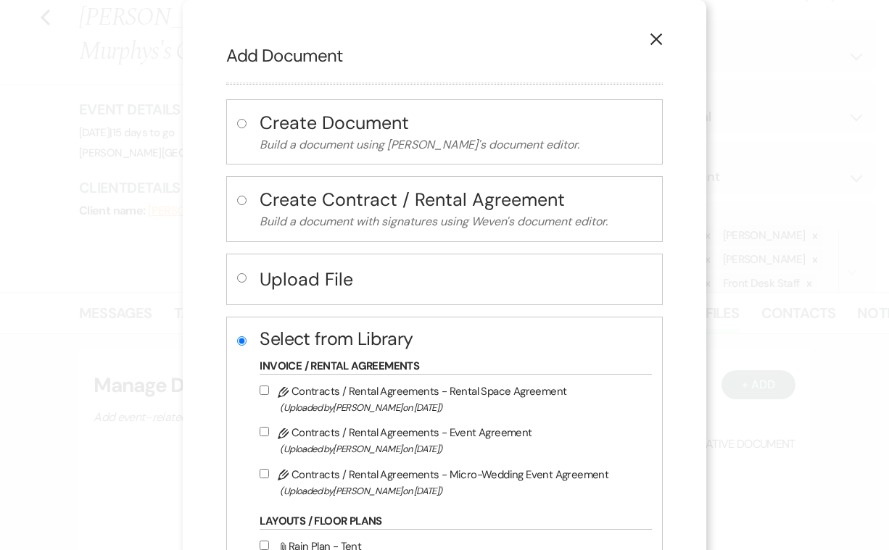
scroll to position [0, 0]
click at [650, 44] on icon "X" at bounding box center [656, 39] width 13 height 13
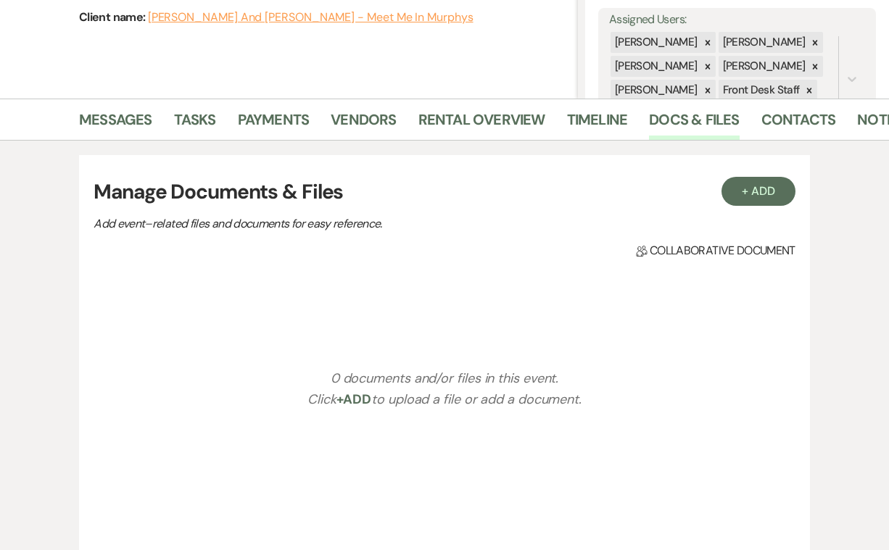
scroll to position [272, 0]
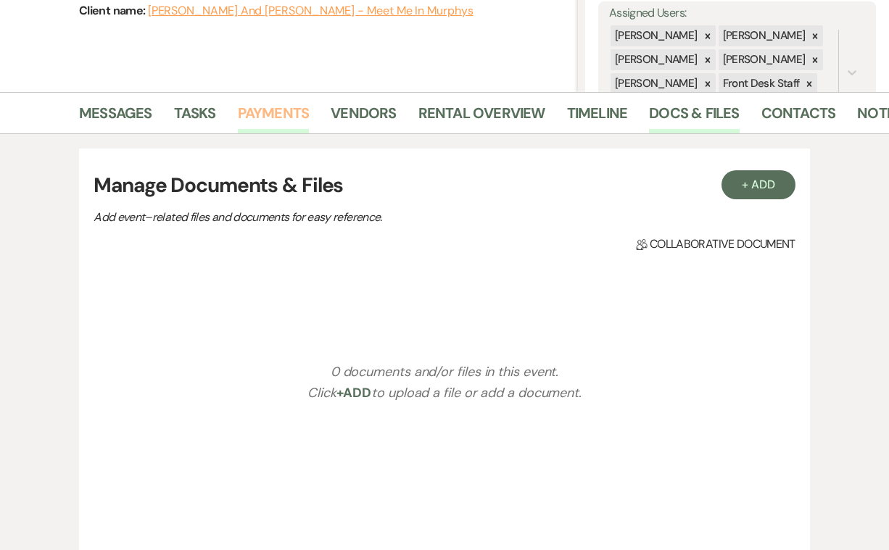
click at [267, 109] on link "Payments" at bounding box center [274, 118] width 72 height 32
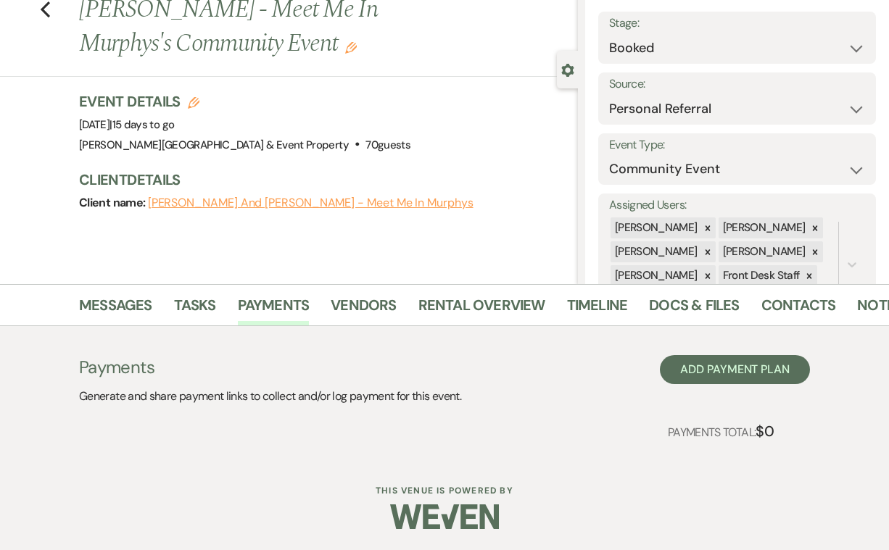
scroll to position [79, 0]
click at [712, 370] on button "Add Payment Plan" at bounding box center [735, 370] width 150 height 29
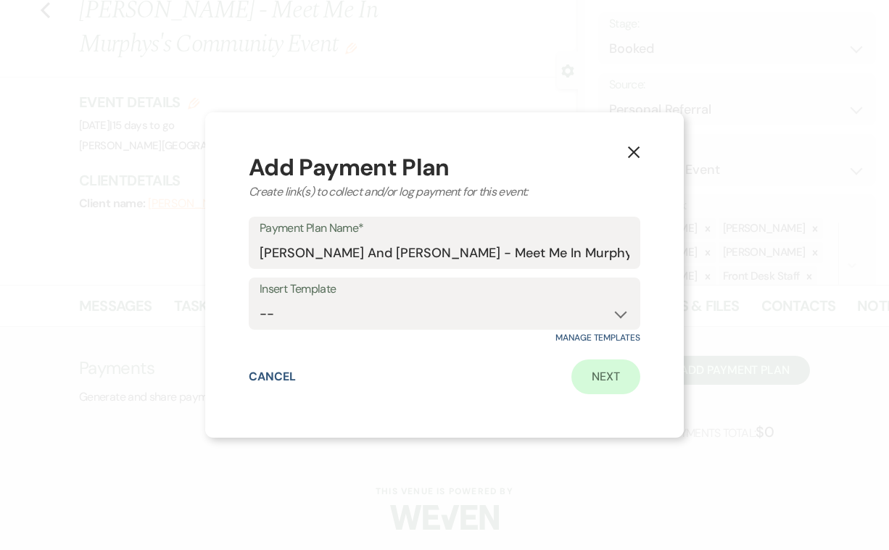
click at [610, 377] on link "Next" at bounding box center [605, 377] width 69 height 35
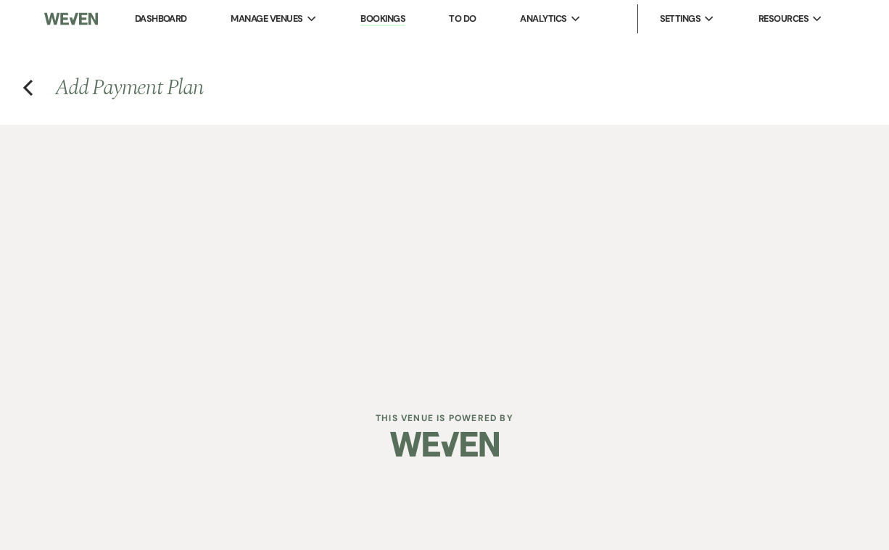
select select "2"
select select "percentage"
select select "true"
select select "client"
select select "weeks"
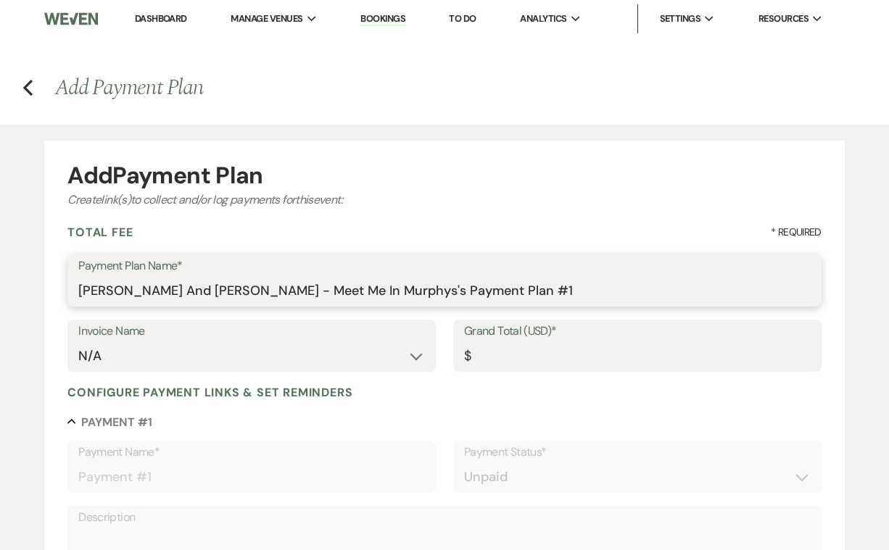
drag, startPoint x: 496, startPoint y: 291, endPoint x: 388, endPoint y: 291, distance: 108.0
click at [388, 291] on input "Pamela And Kent Donahue - Meet Me In Murphys's Payment Plan #1" at bounding box center [444, 291] width 732 height 28
type input "Pamela And Kent Donahue - Meet Me In Murphys's"
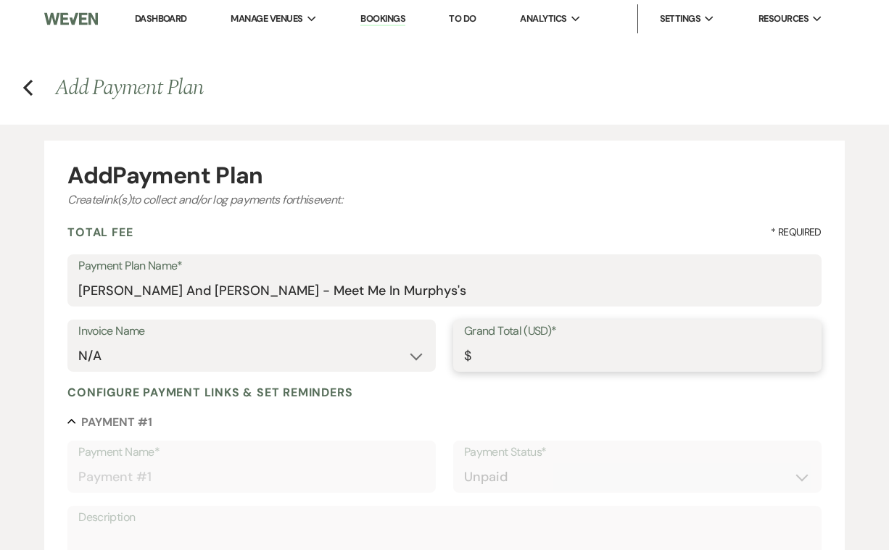
click at [497, 353] on input "Grand Total (USD)*" at bounding box center [637, 356] width 347 height 28
type input "8"
type input "8.00"
type input "7"
type input "7.00"
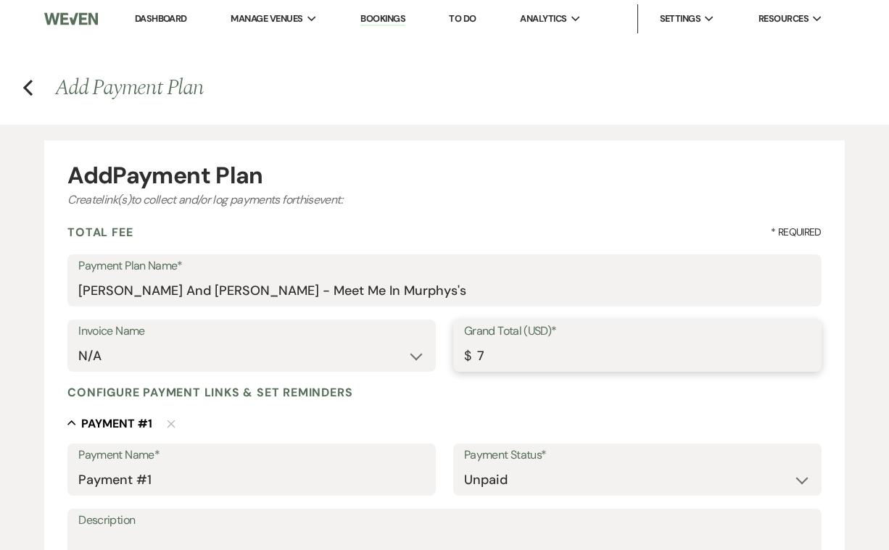
type input "75"
type input "75.00"
type input "750"
type input "750.00"
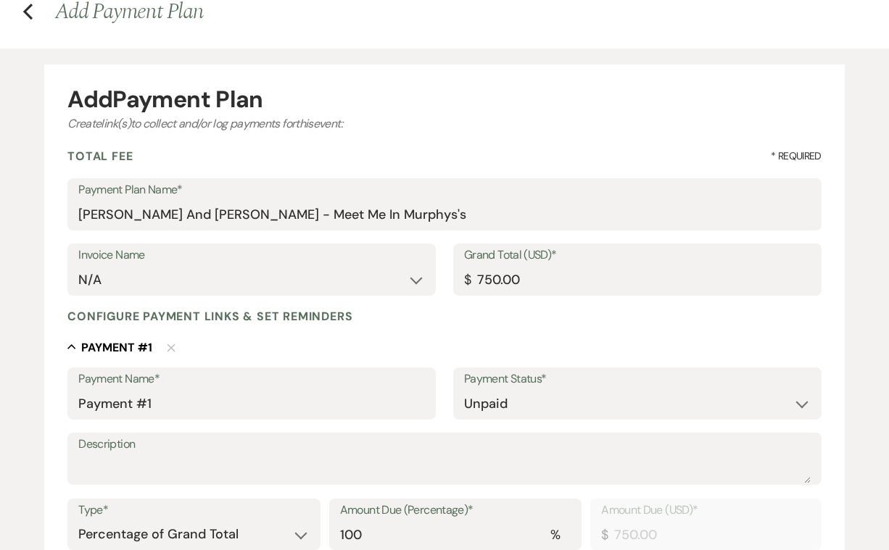
scroll to position [80, 0]
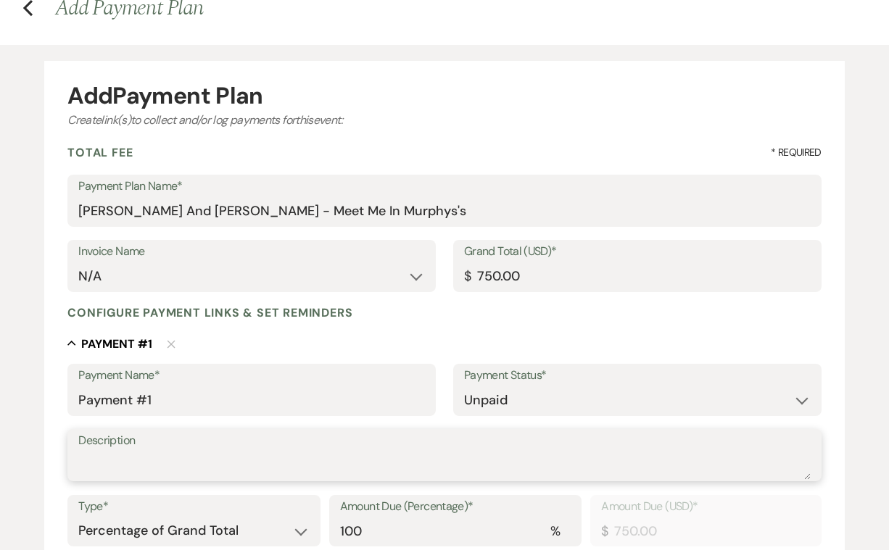
click at [109, 452] on textarea "Description" at bounding box center [444, 465] width 732 height 29
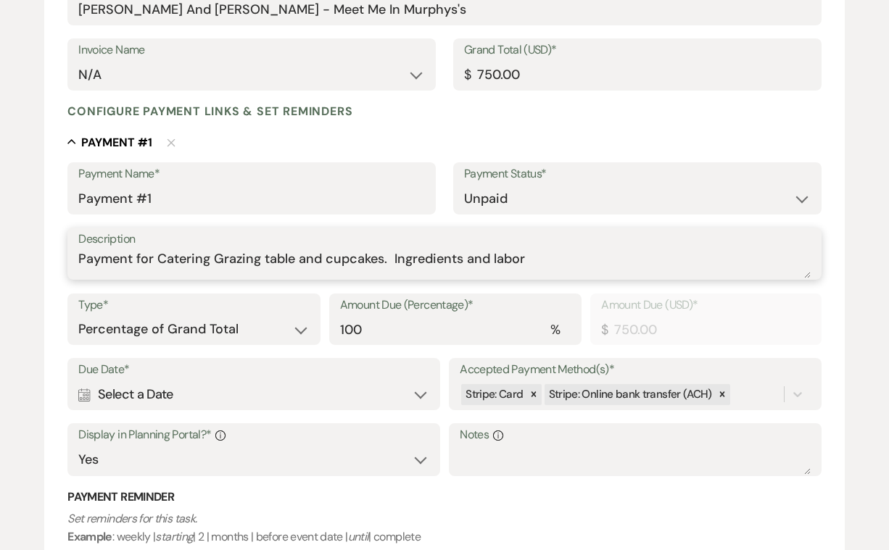
scroll to position [283, 0]
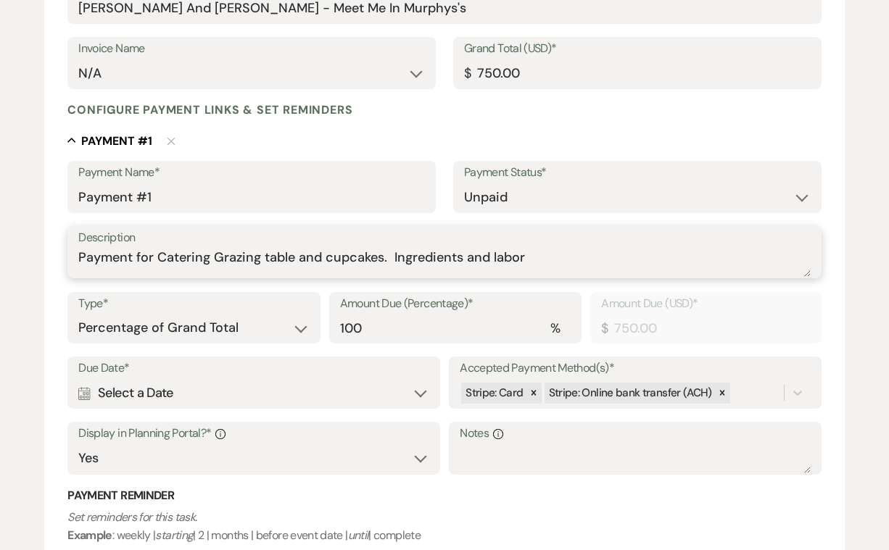
type textarea "Payment for Catering Grazing table and cupcakes. Ingredients and labor"
click at [418, 392] on div "Calendar Select a Date Expand" at bounding box center [253, 393] width 350 height 28
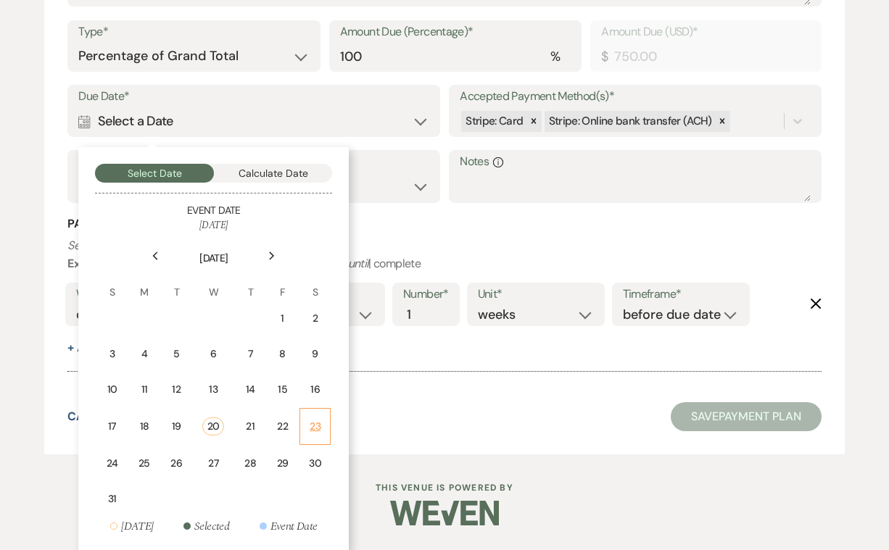
scroll to position [552, 0]
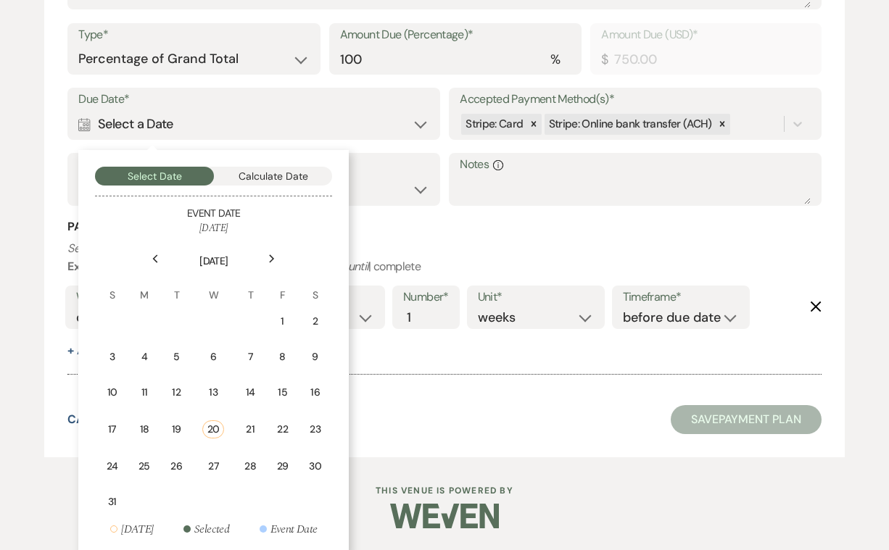
click at [272, 255] on icon "Next" at bounding box center [271, 258] width 7 height 9
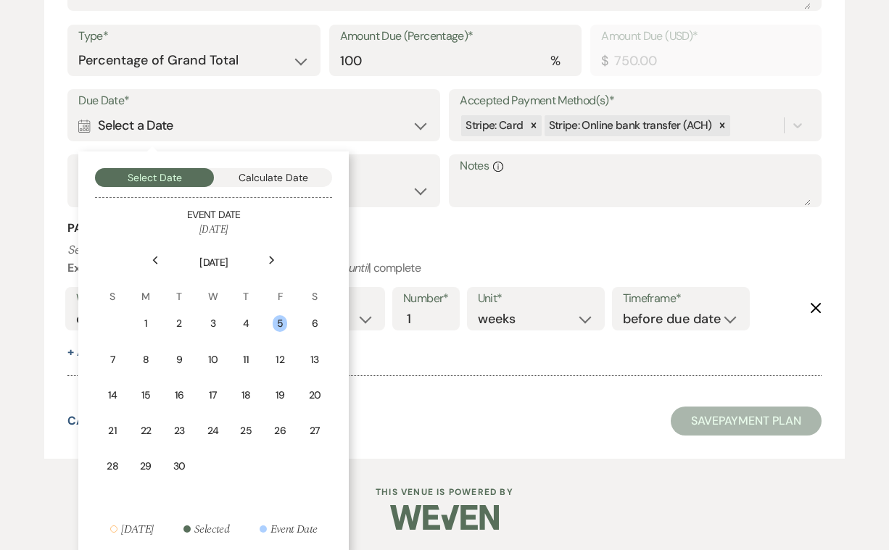
click at [154, 257] on use at bounding box center [155, 261] width 5 height 8
click at [277, 463] on div "29" at bounding box center [282, 467] width 12 height 15
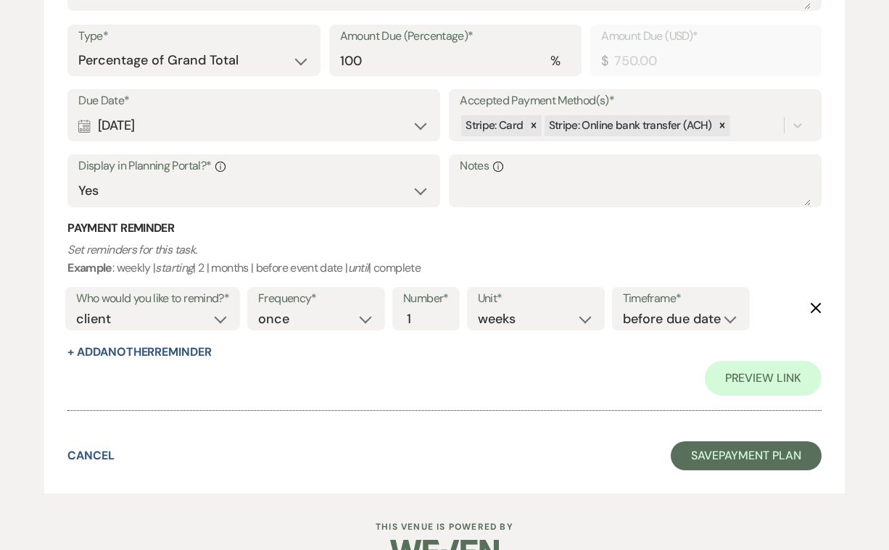
scroll to position [545, 0]
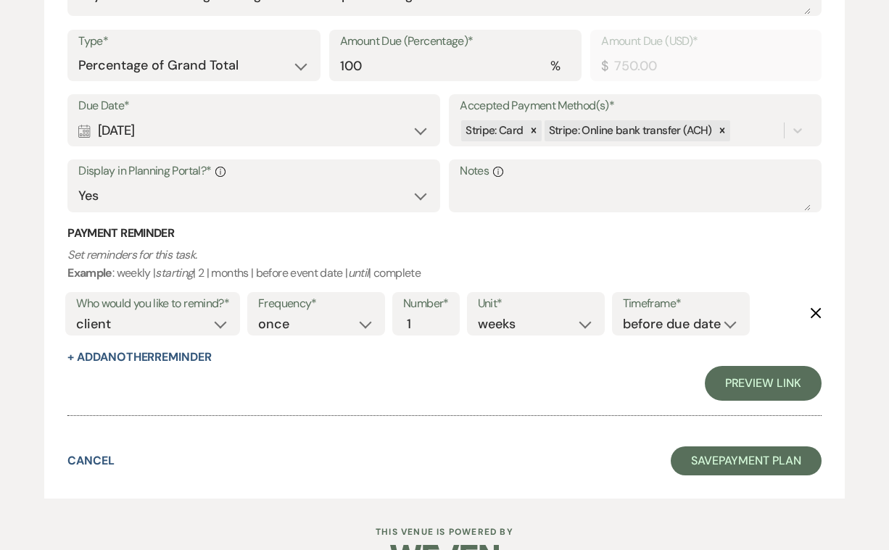
click at [755, 374] on link "Preview Link" at bounding box center [763, 383] width 117 height 35
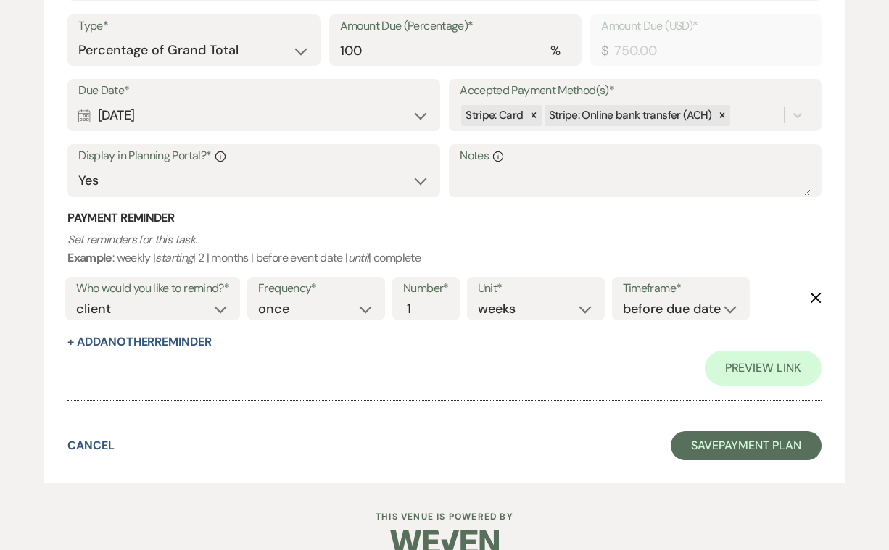
scroll to position [562, 0]
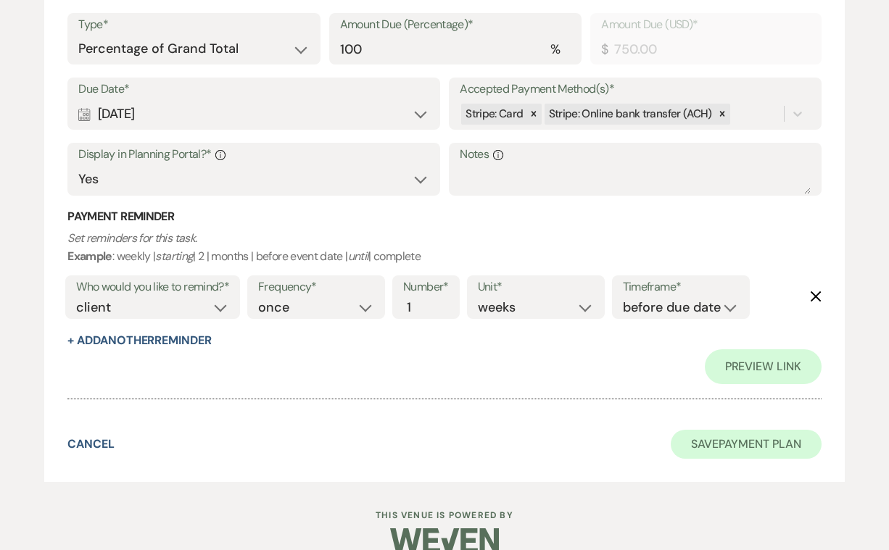
click at [720, 440] on button "Save Payment Plan" at bounding box center [746, 444] width 151 height 29
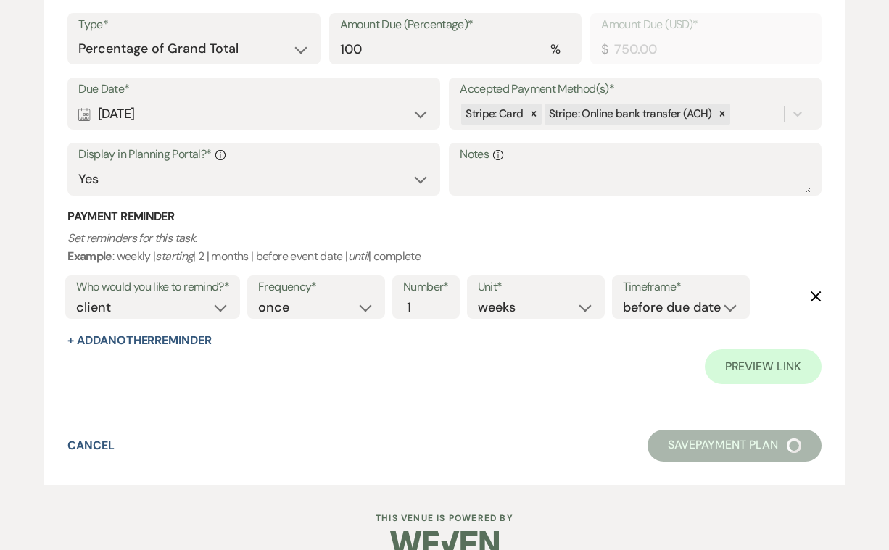
scroll to position [7, 0]
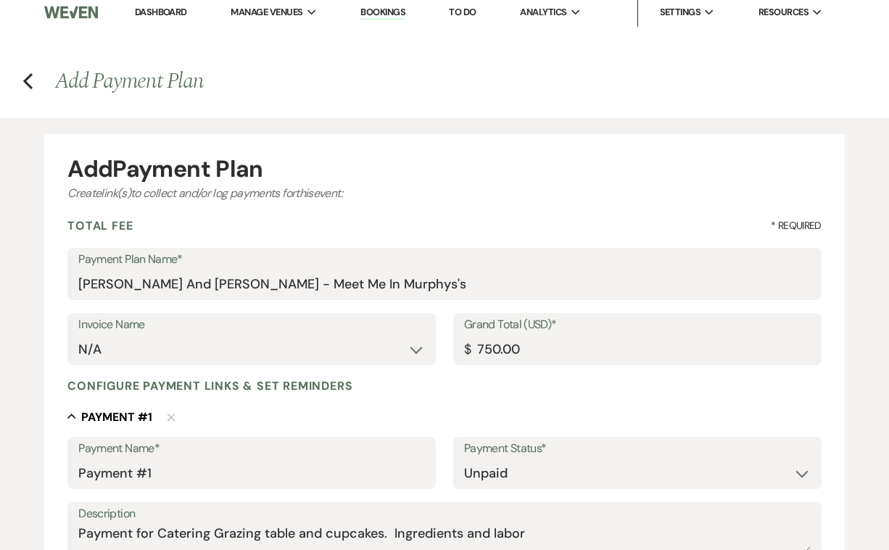
select select "12"
select select "7"
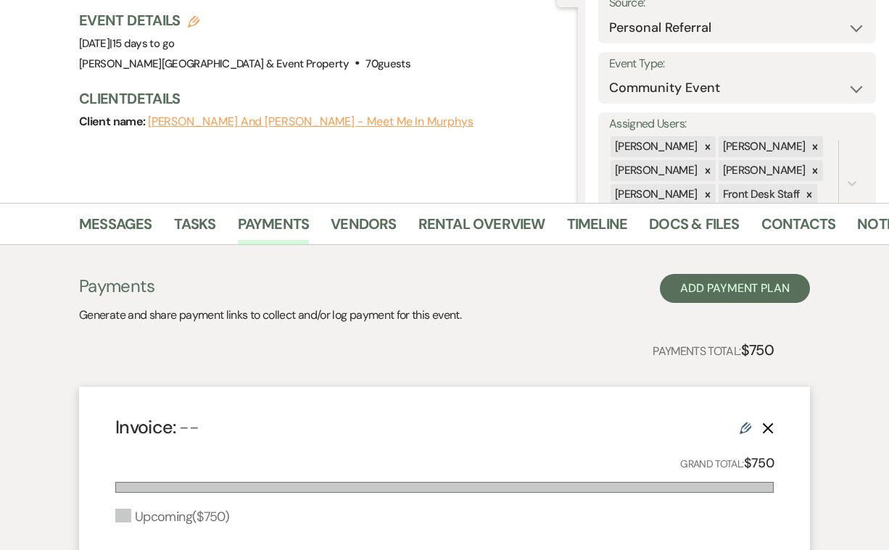
scroll to position [160, 0]
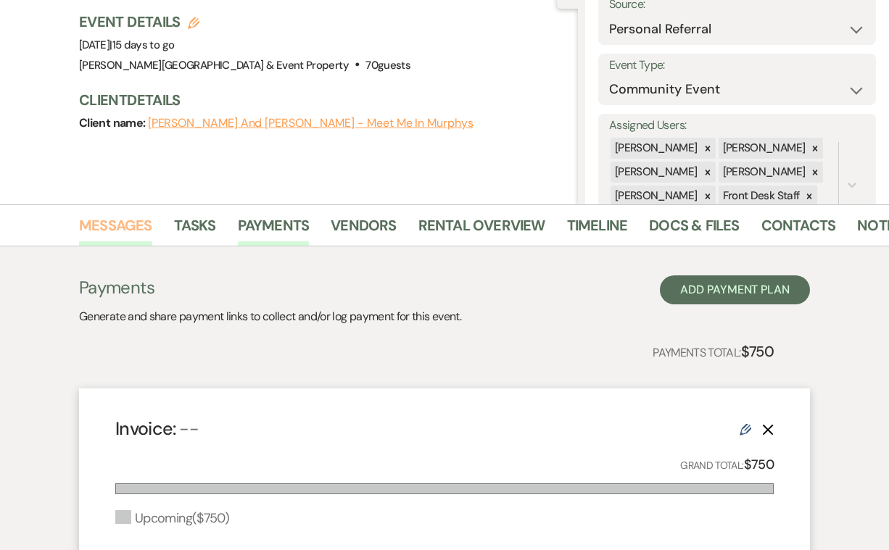
click at [104, 228] on link "Messages" at bounding box center [115, 230] width 73 height 32
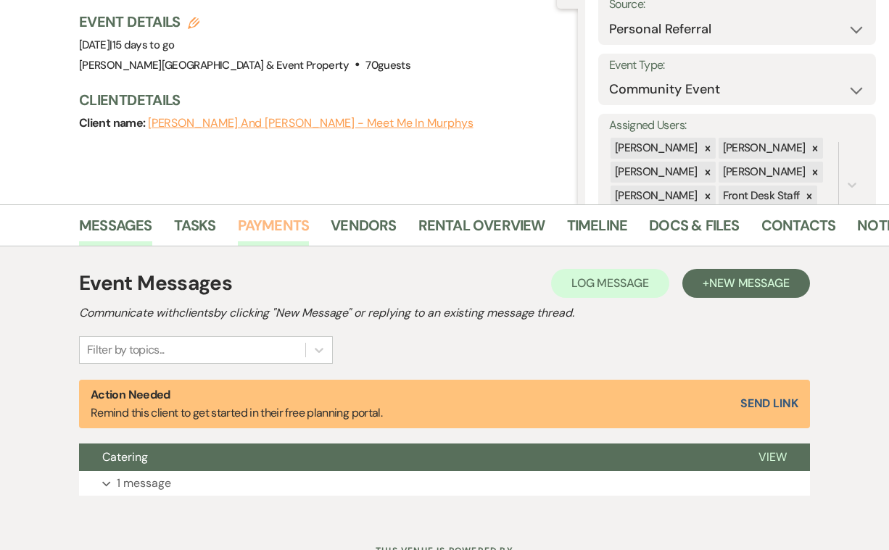
click at [269, 225] on link "Payments" at bounding box center [274, 230] width 72 height 32
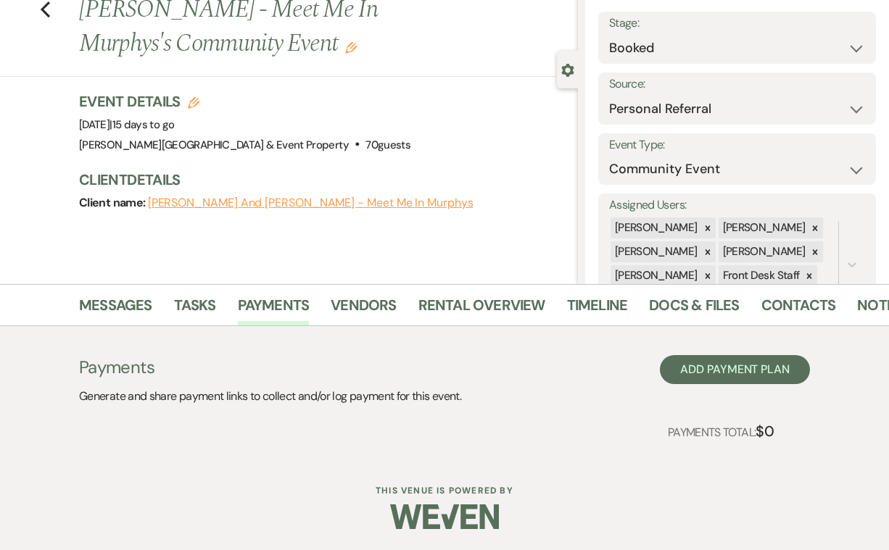
scroll to position [79, 0]
click at [265, 312] on link "Payments" at bounding box center [274, 310] width 72 height 32
click at [123, 304] on link "Messages" at bounding box center [115, 310] width 73 height 32
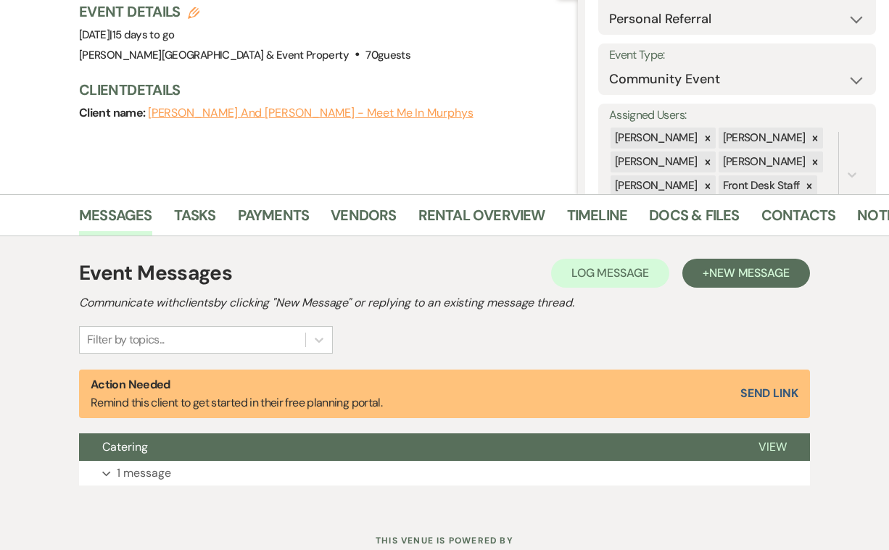
scroll to position [171, 0]
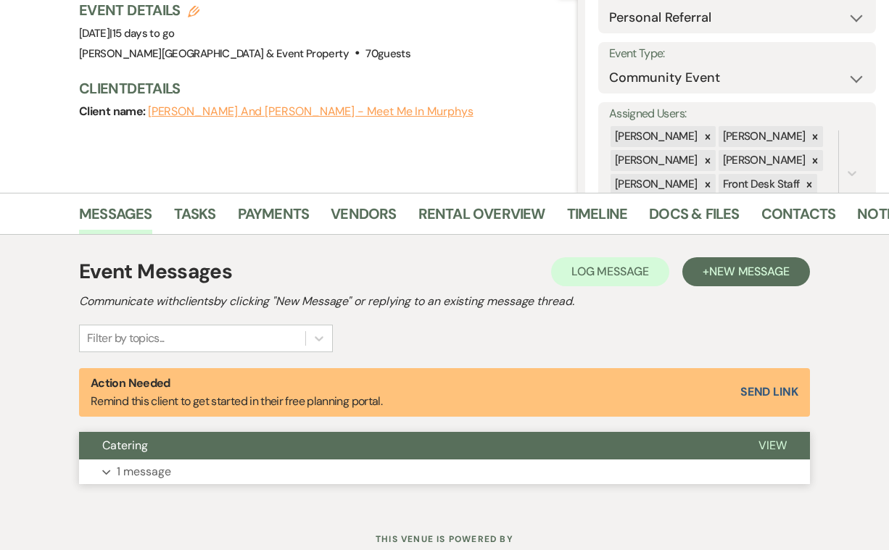
click at [130, 473] on p "1 message" at bounding box center [144, 472] width 54 height 19
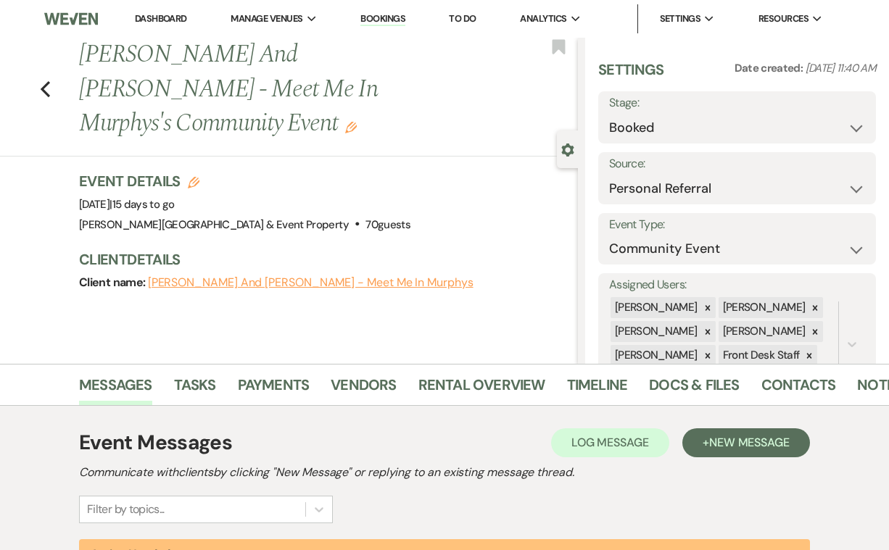
scroll to position [0, 0]
click at [281, 384] on link "Payments" at bounding box center [274, 389] width 72 height 32
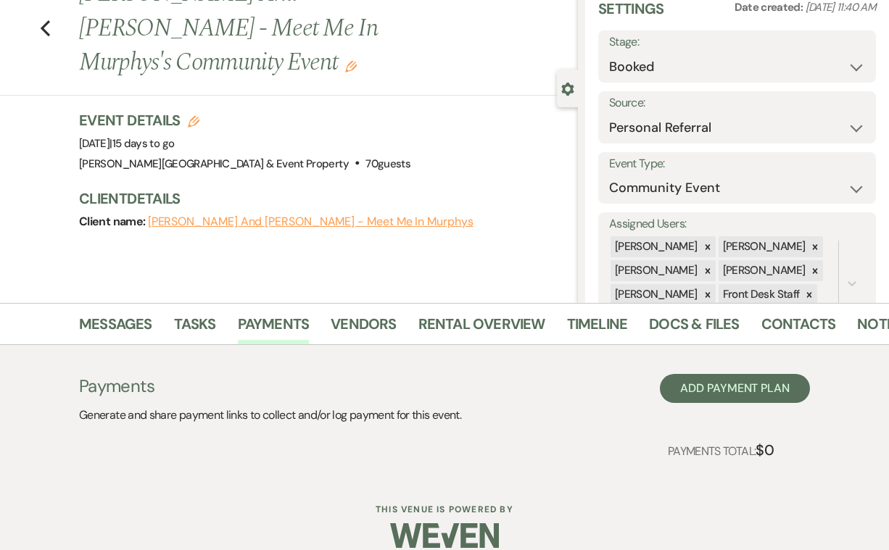
scroll to position [53, 0]
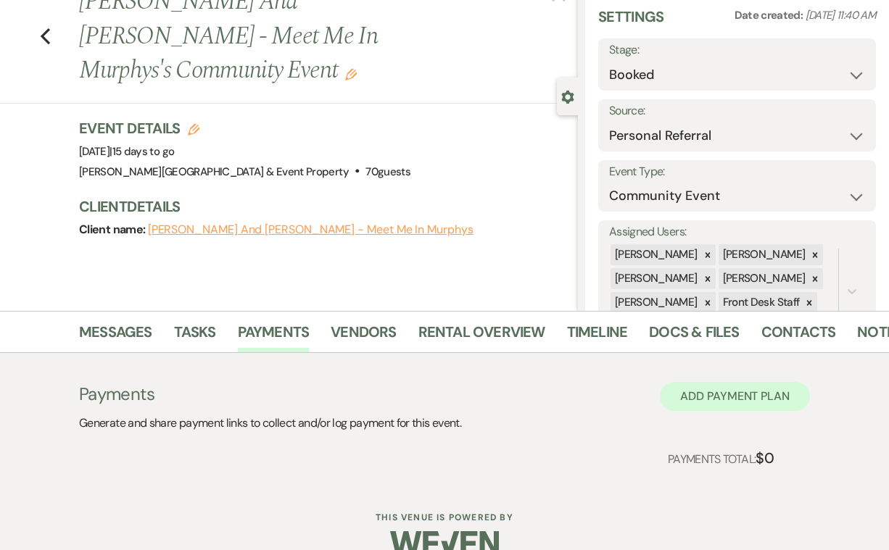
click at [696, 392] on button "Add Payment Plan" at bounding box center [735, 396] width 150 height 29
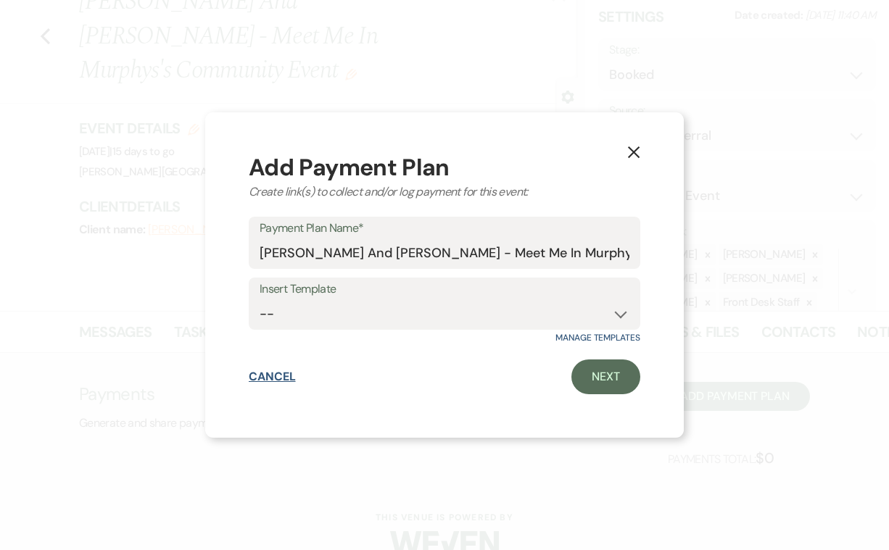
click at [267, 373] on button "Cancel" at bounding box center [272, 377] width 47 height 12
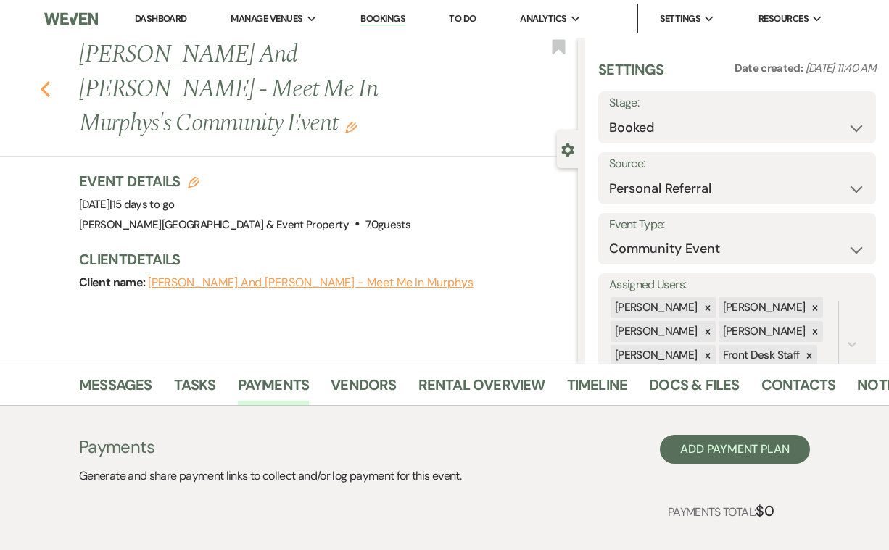
click at [47, 80] on icon "Previous" at bounding box center [45, 88] width 11 height 17
click at [46, 80] on icon "Previous" at bounding box center [45, 88] width 11 height 17
click at [171, 14] on link "Dashboard" at bounding box center [161, 18] width 52 height 12
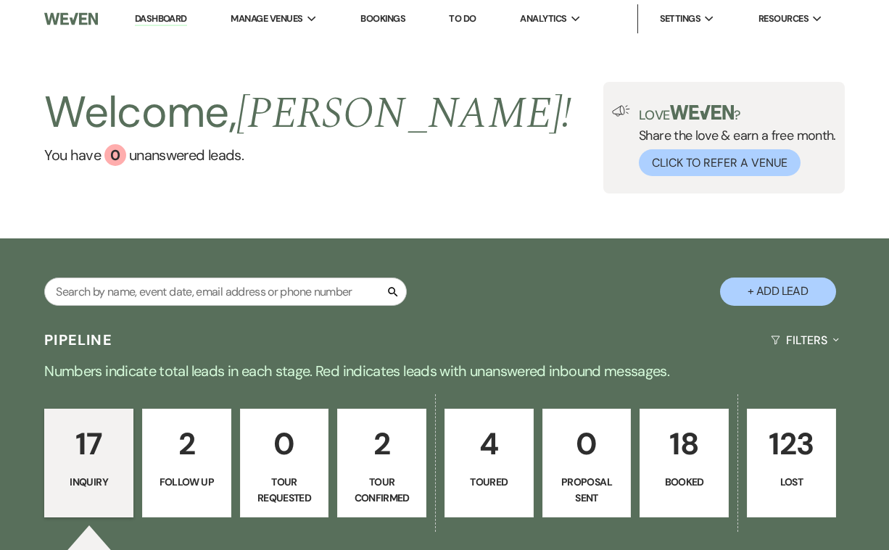
click at [484, 455] on p "4" at bounding box center [489, 444] width 70 height 49
select select "5"
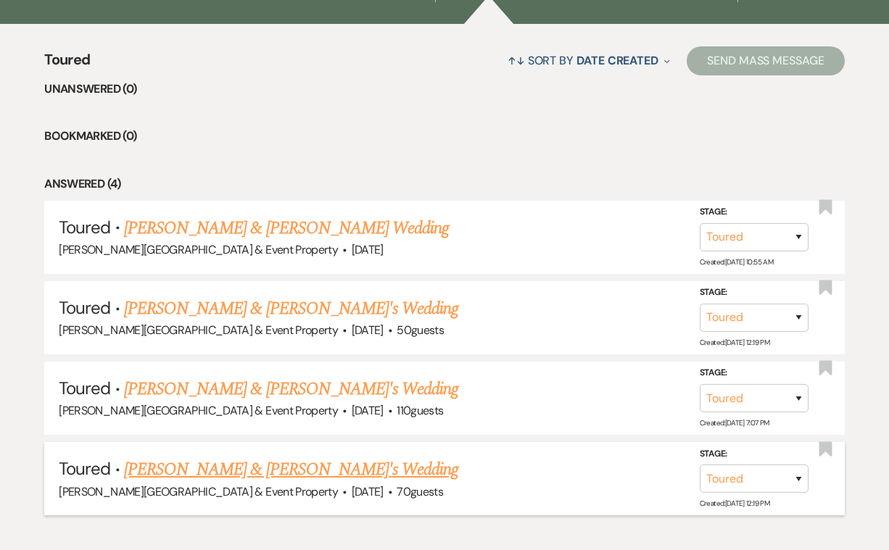
scroll to position [533, 0]
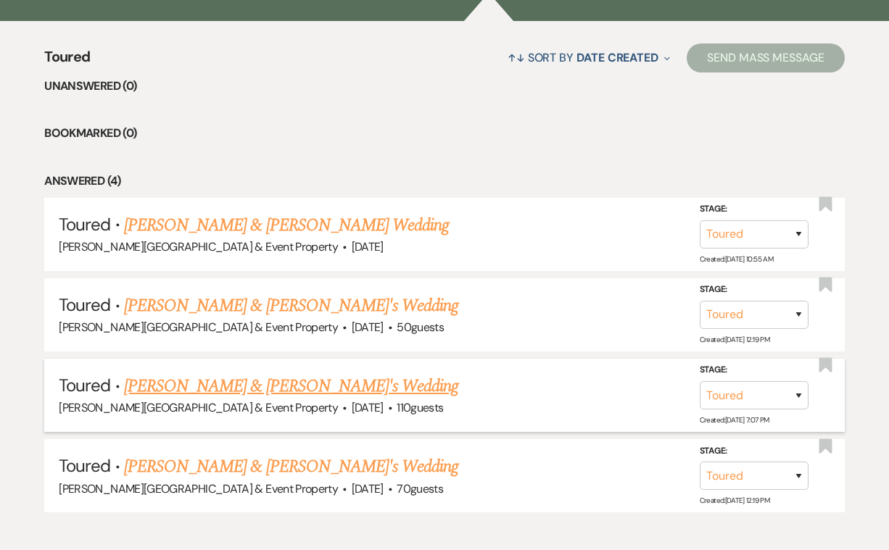
click at [271, 381] on link "Nick & Ellen's Wedding" at bounding box center [291, 386] width 335 height 26
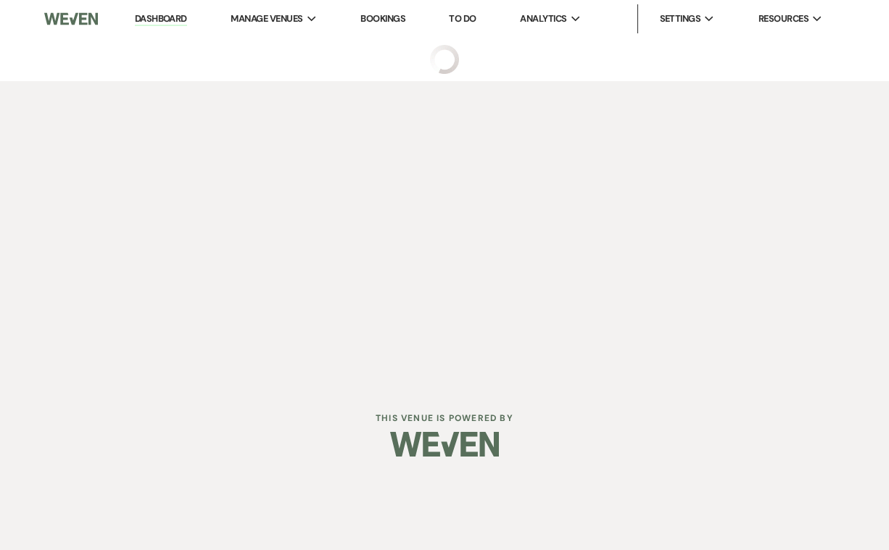
select select "5"
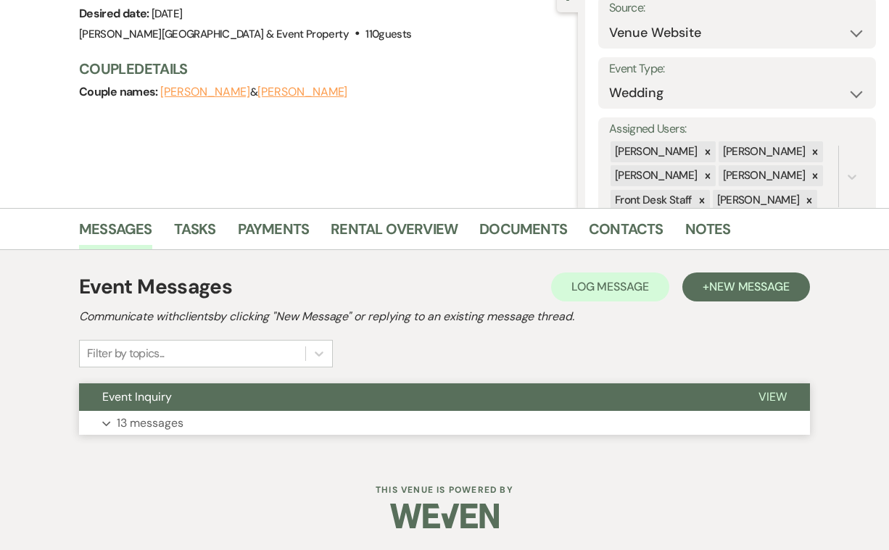
scroll to position [155, 0]
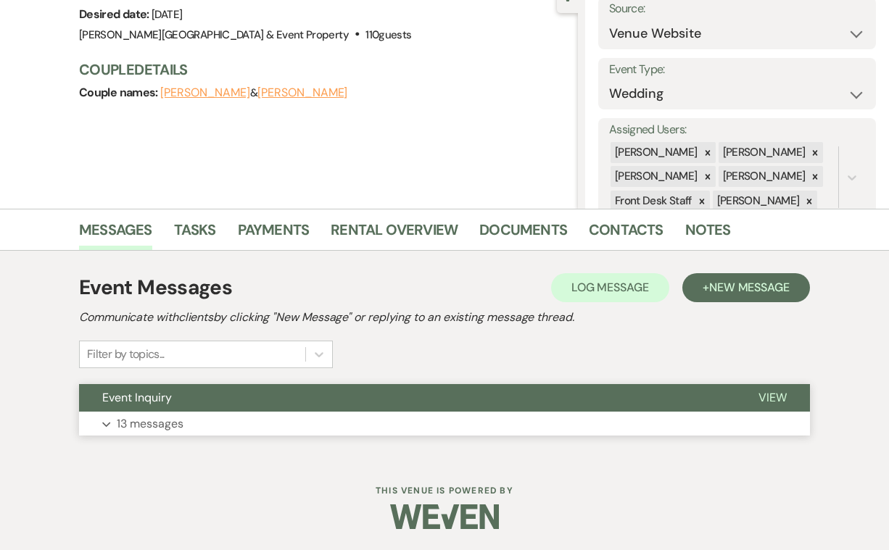
click at [157, 431] on p "13 messages" at bounding box center [150, 424] width 67 height 19
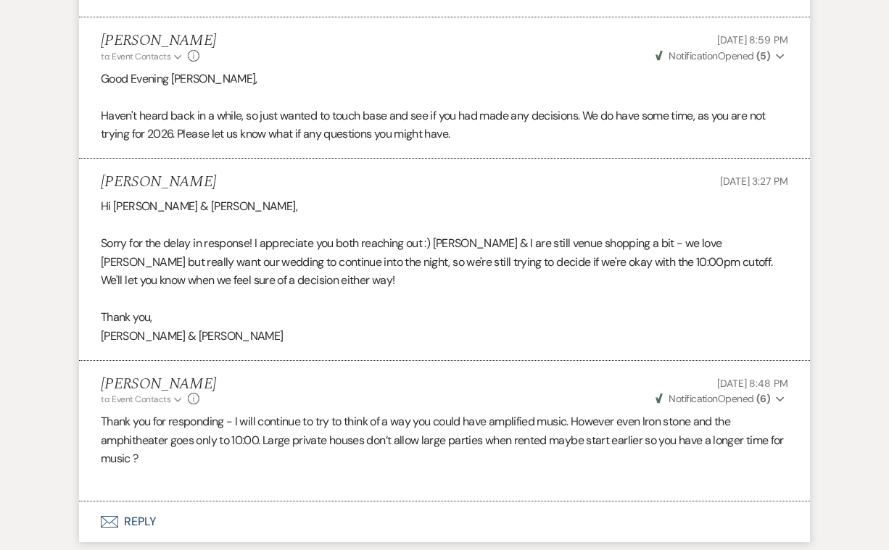
scroll to position [3862, 0]
click at [136, 502] on button "Envelope Reply" at bounding box center [444, 522] width 731 height 41
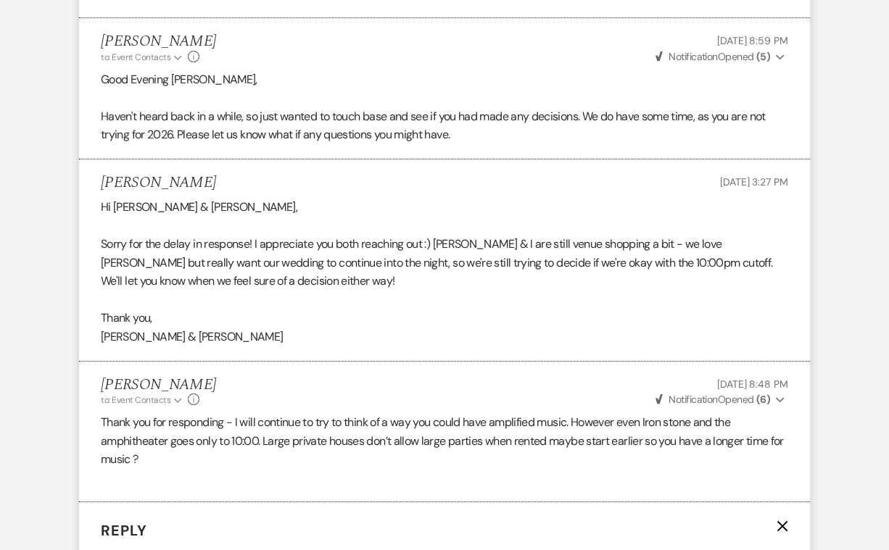
scroll to position [4132, 0]
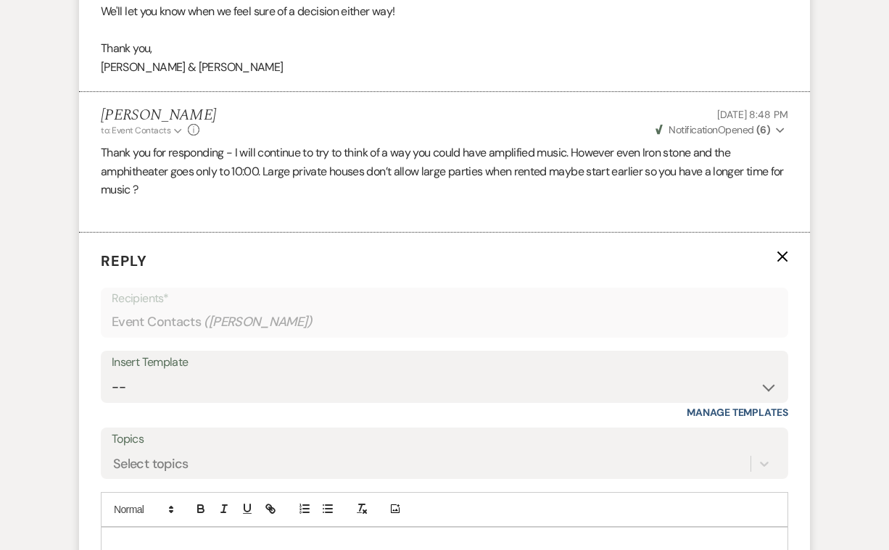
click at [138, 537] on p at bounding box center [444, 545] width 664 height 16
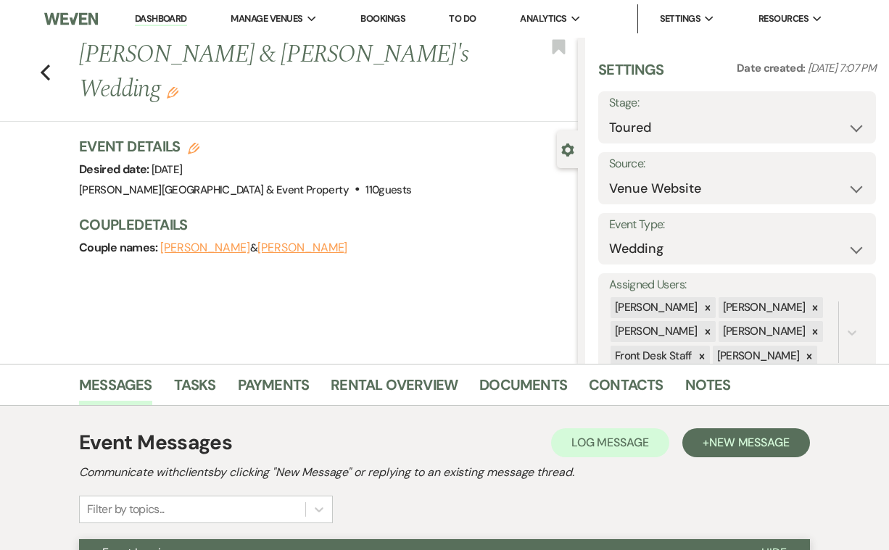
scroll to position [0, 0]
click at [46, 64] on icon "Previous" at bounding box center [45, 72] width 11 height 17
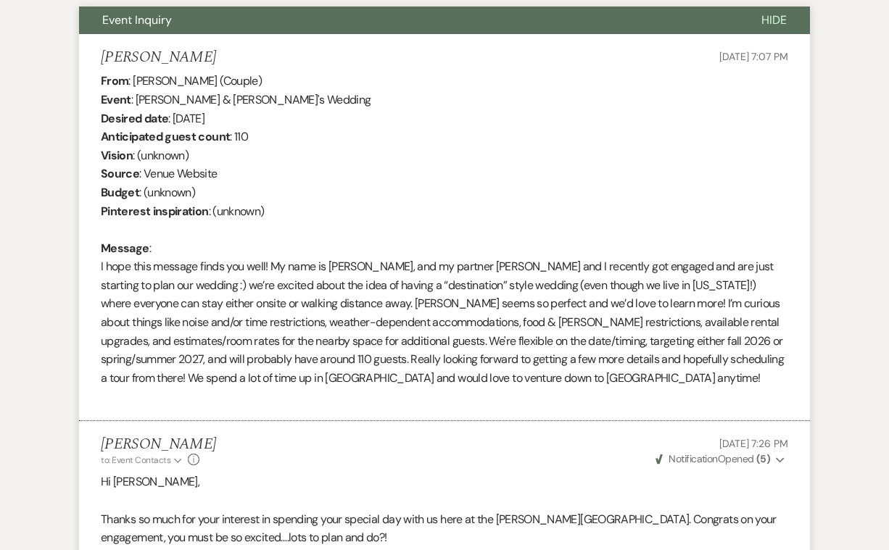
select select "5"
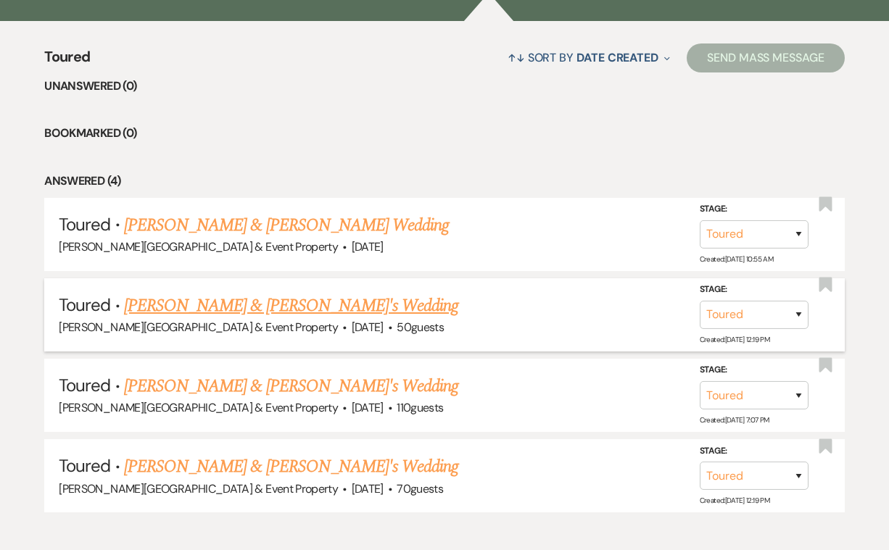
click at [283, 302] on link "Emily Thomas & Fiance's Wedding" at bounding box center [291, 306] width 335 height 26
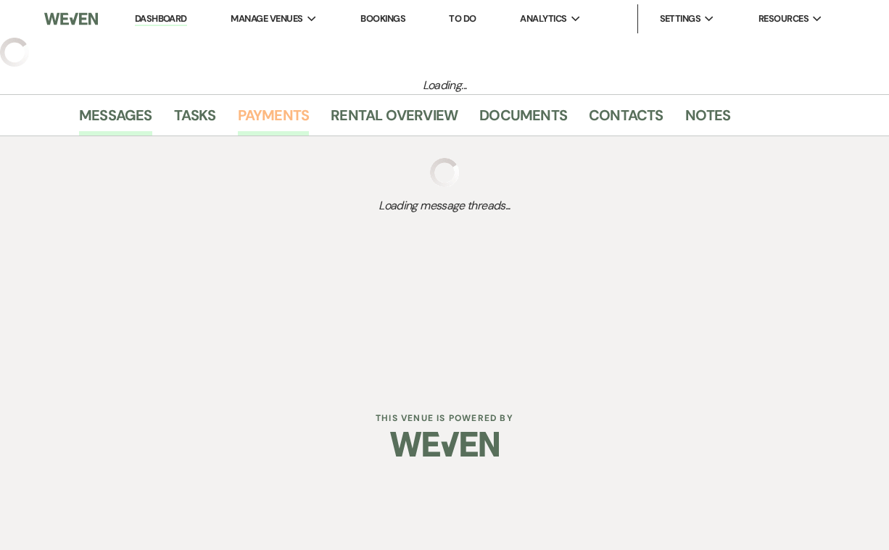
select select "5"
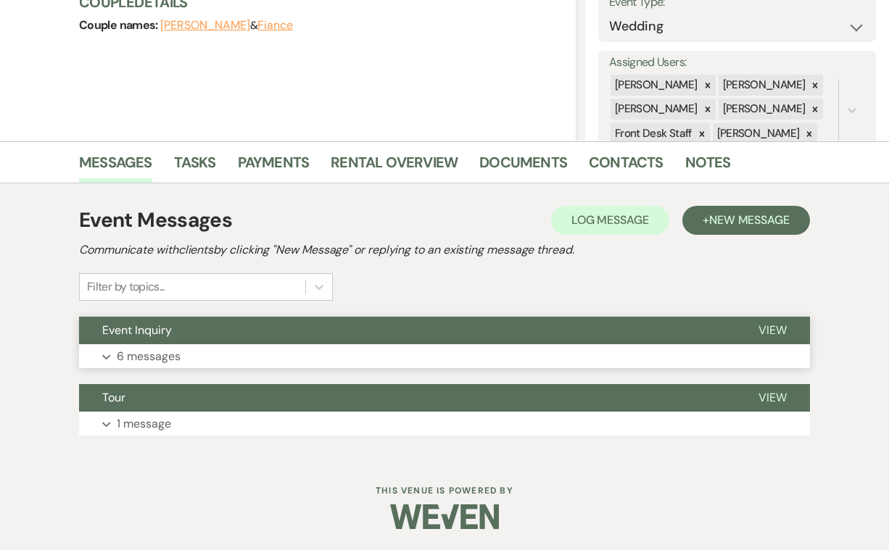
scroll to position [222, 0]
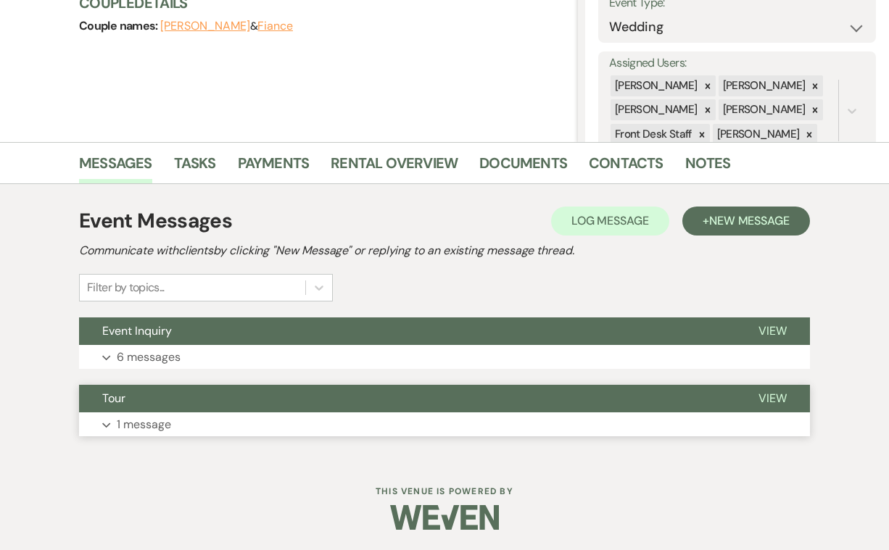
click at [140, 423] on p "1 message" at bounding box center [144, 424] width 54 height 19
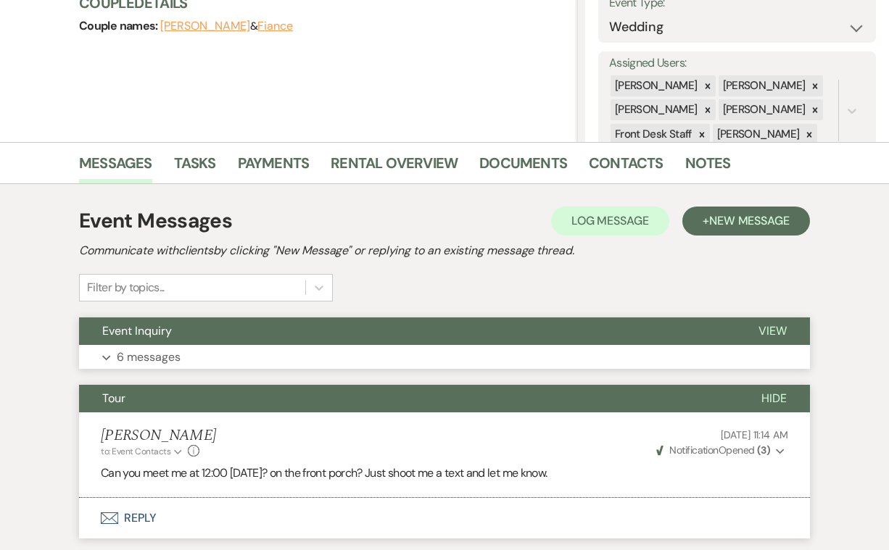
click at [170, 354] on p "6 messages" at bounding box center [149, 357] width 64 height 19
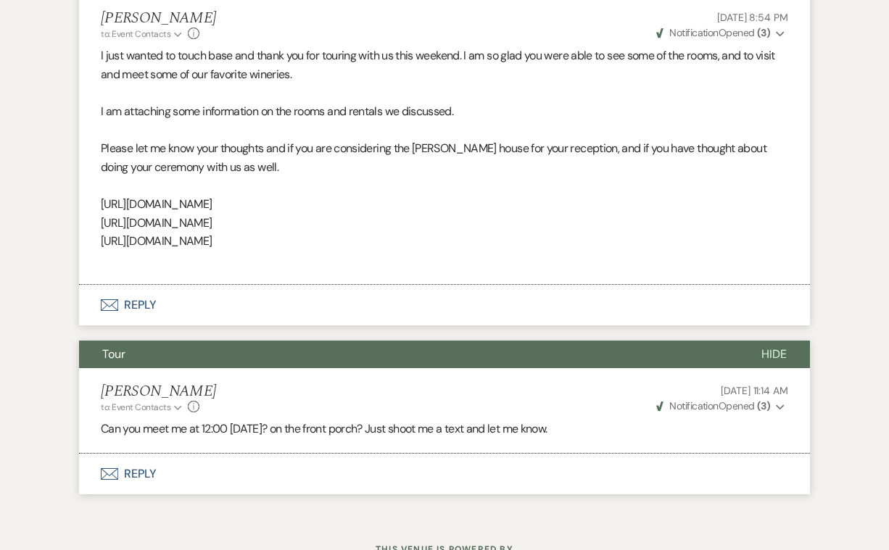
scroll to position [2377, 0]
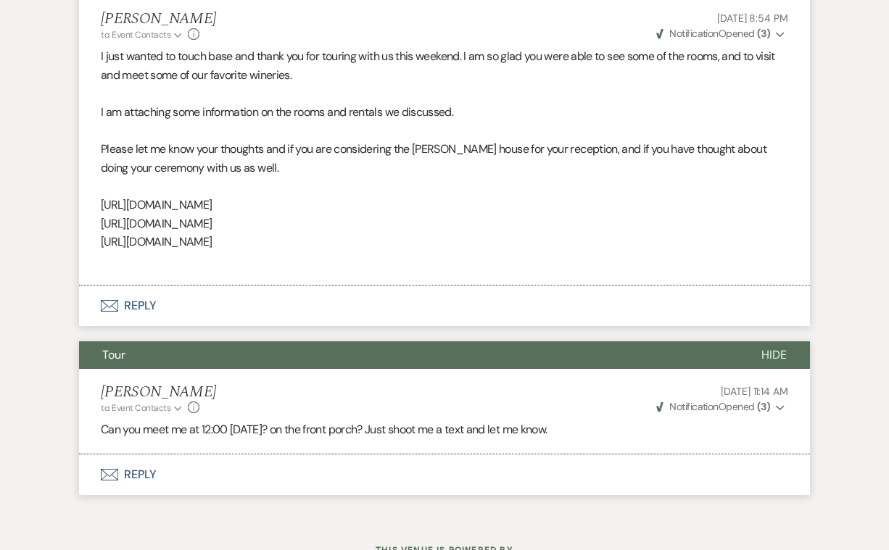
click at [146, 455] on button "Envelope Reply" at bounding box center [444, 475] width 731 height 41
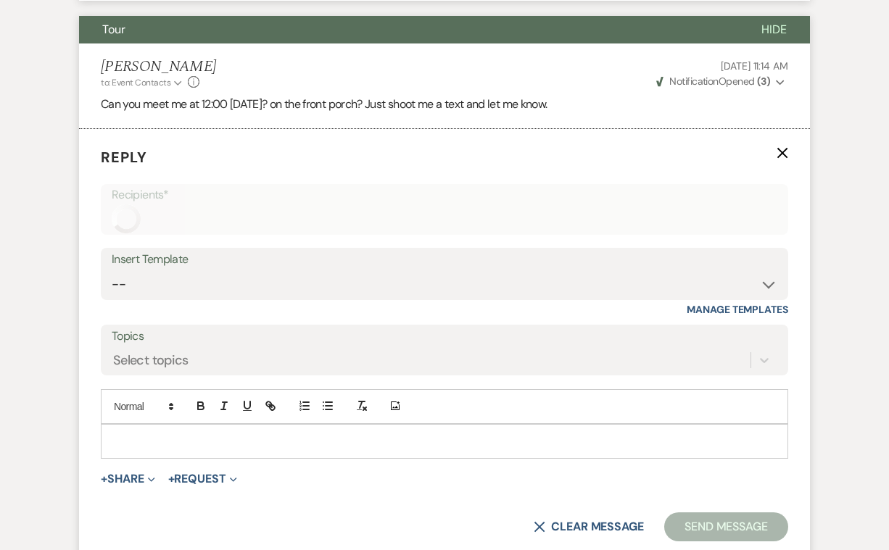
scroll to position [2712, 0]
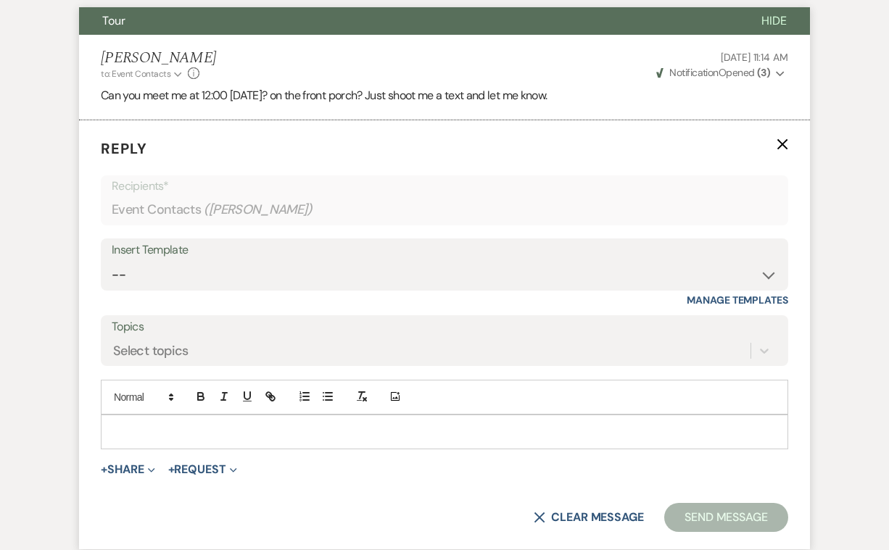
click at [212, 424] on p at bounding box center [444, 432] width 664 height 16
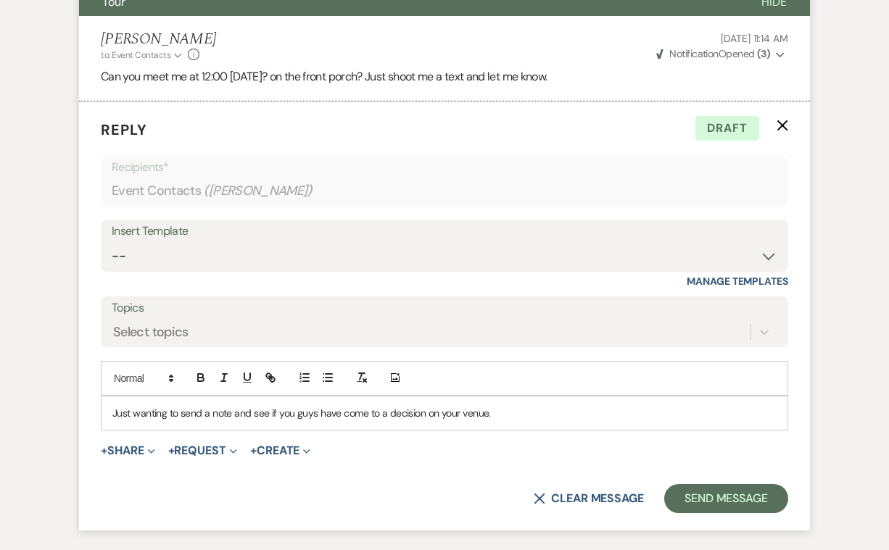
scroll to position [2730, 0]
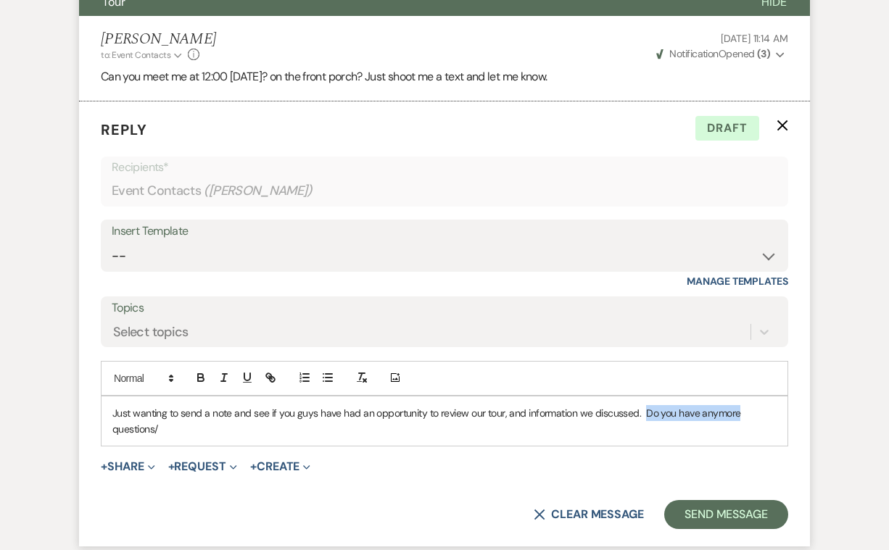
drag, startPoint x: 736, startPoint y: 353, endPoint x: 641, endPoint y: 355, distance: 95.0
click at [641, 405] on p "Just wanting to send a note and see if you guys have had an opportunity to revi…" at bounding box center [444, 421] width 664 height 33
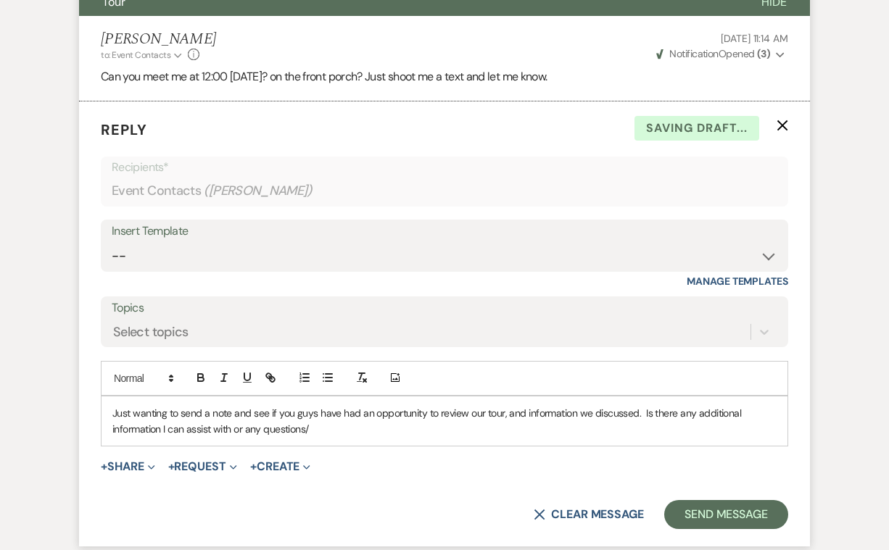
click at [314, 405] on p "Just wanting to send a note and see if you guys have had an opportunity to revi…" at bounding box center [444, 421] width 664 height 33
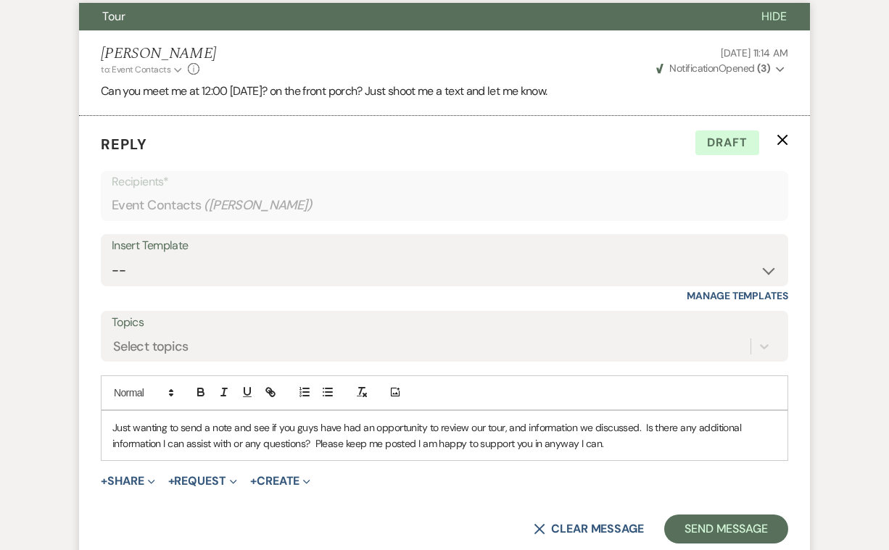
scroll to position [2720, 0]
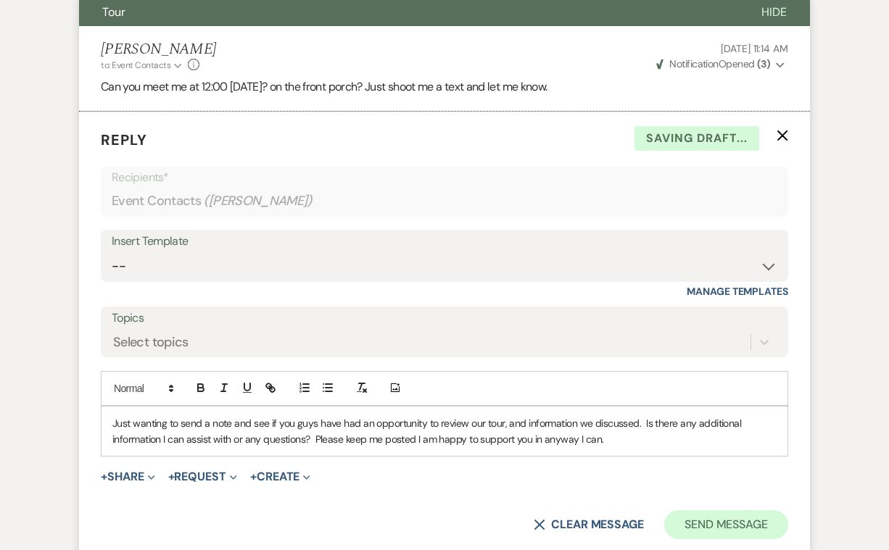
click at [721, 510] on button "Send Message" at bounding box center [726, 524] width 124 height 29
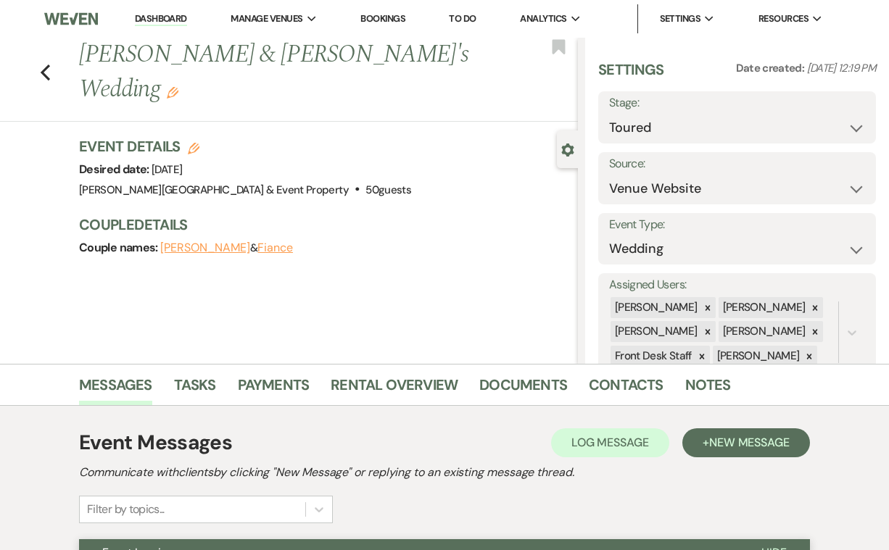
scroll to position [0, 0]
click at [46, 65] on use "button" at bounding box center [45, 73] width 9 height 16
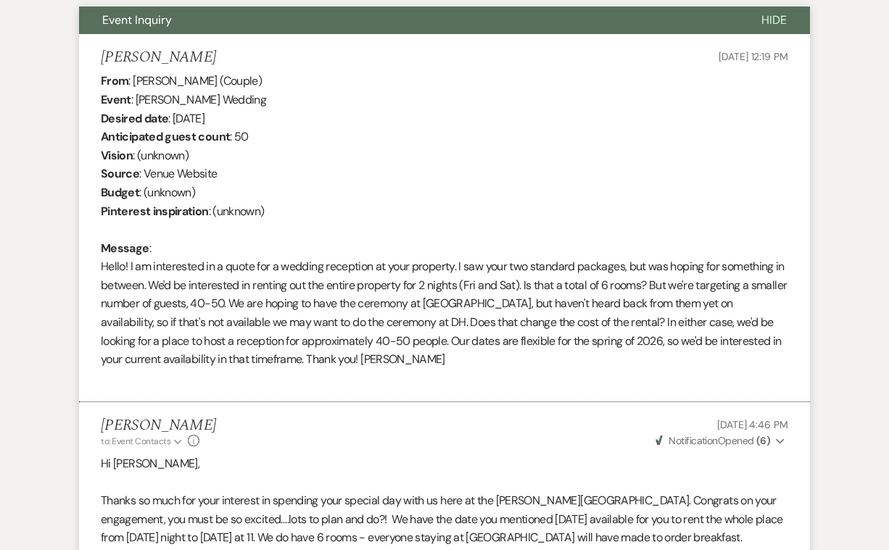
select select "5"
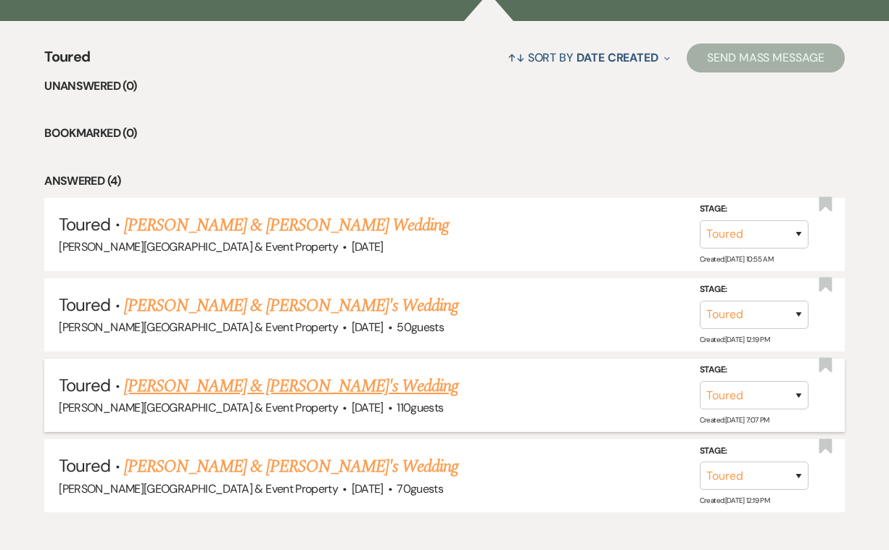
click at [251, 378] on link "Nick & Ellen's Wedding" at bounding box center [291, 386] width 335 height 26
select select "5"
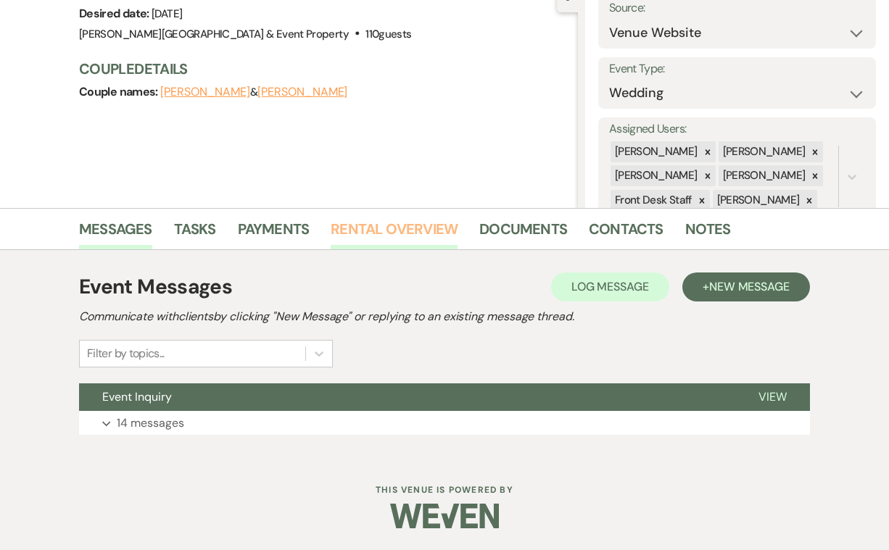
scroll to position [155, 0]
click at [173, 426] on p "14 messages" at bounding box center [150, 424] width 67 height 19
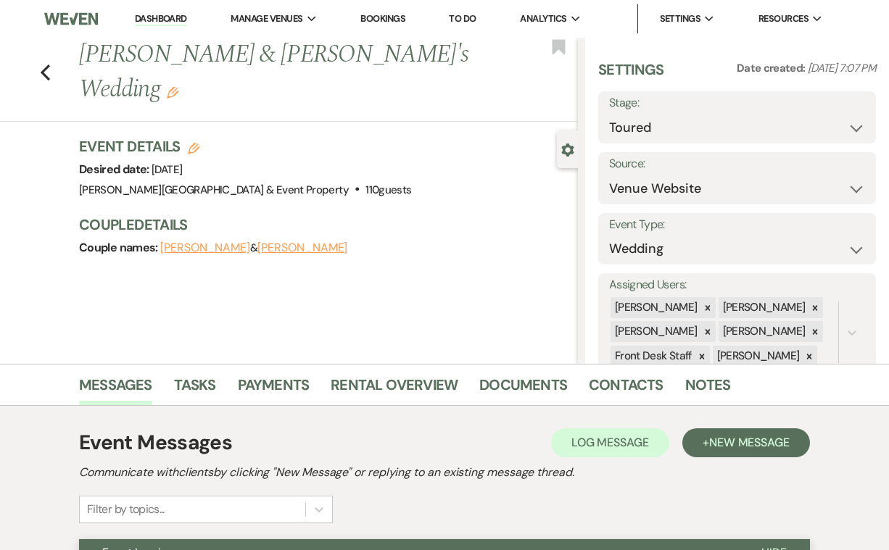
scroll to position [0, 0]
click at [39, 54] on div "Previous Nick & Ellen's Wedding Edit Bookmark" at bounding box center [285, 80] width 585 height 84
click at [44, 65] on use "button" at bounding box center [45, 73] width 9 height 16
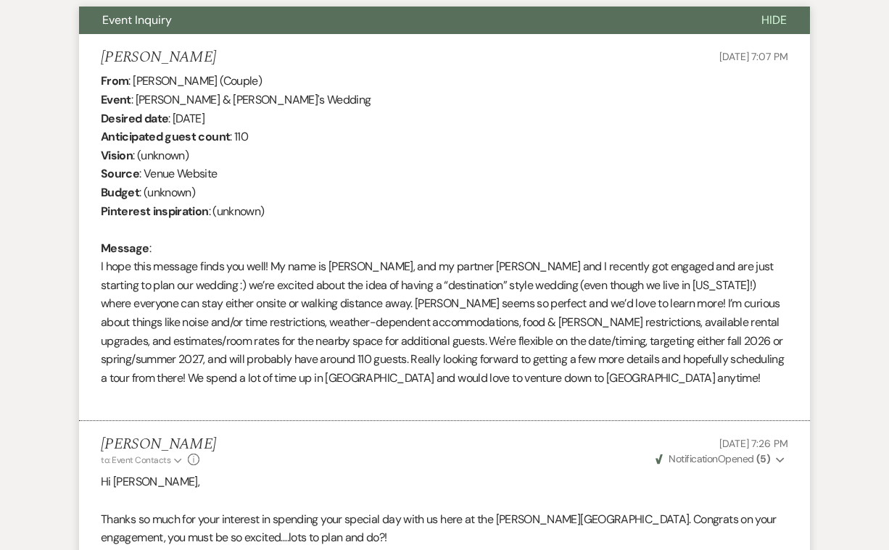
select select "5"
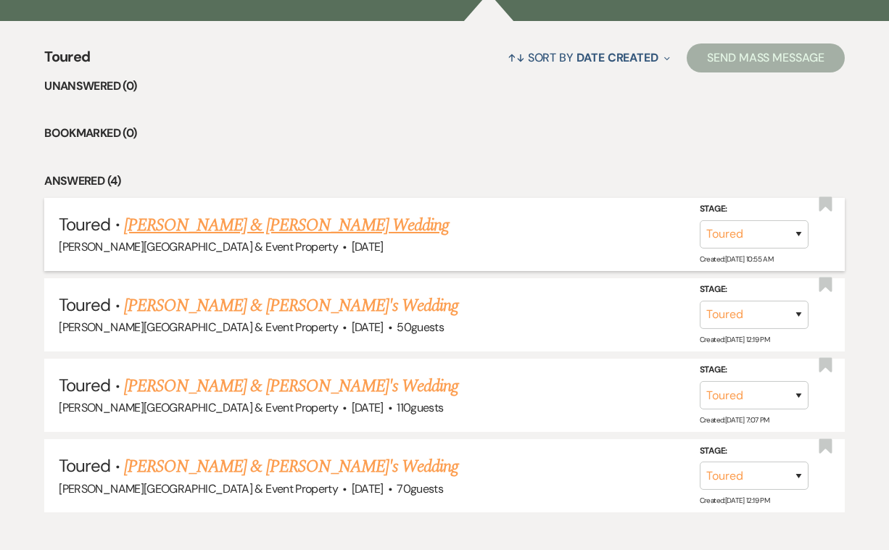
click at [367, 223] on link "Tracy Templeton Smith & Brian Thompson's Wedding" at bounding box center [286, 225] width 325 height 26
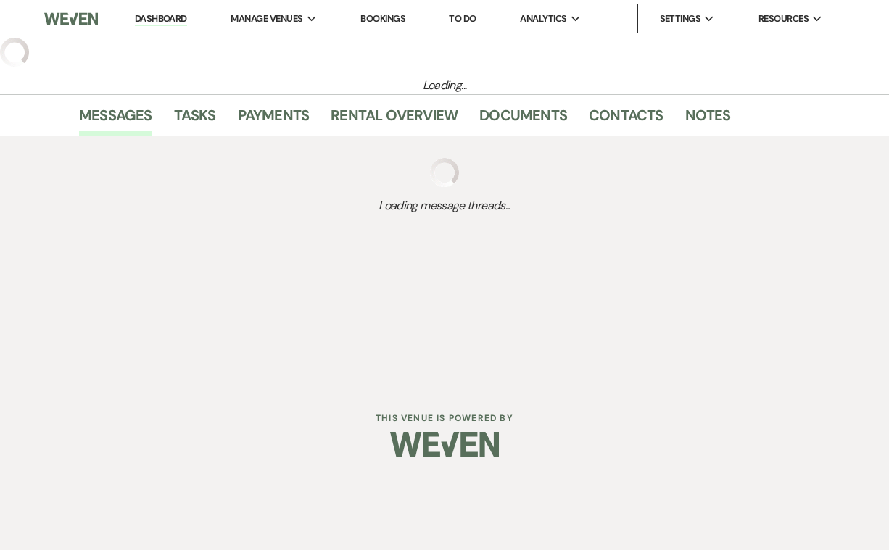
select select "5"
select select "14"
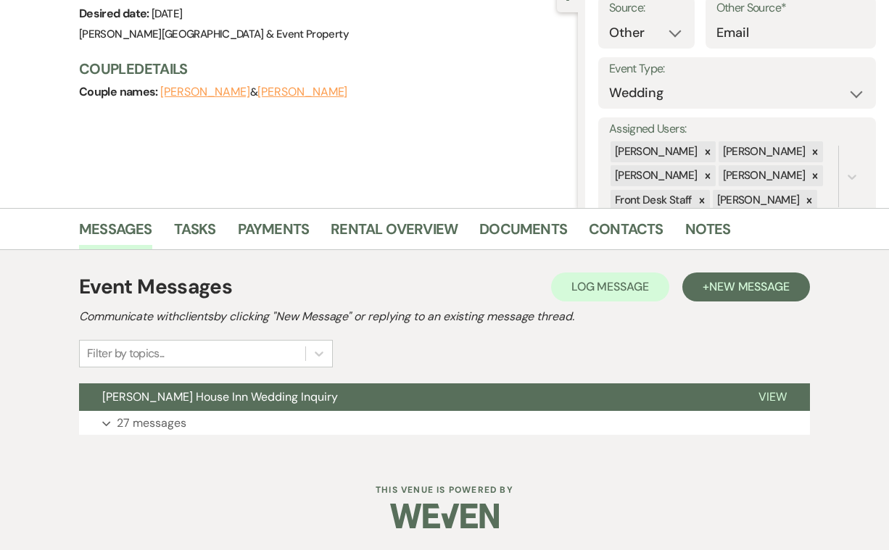
scroll to position [155, 0]
click at [143, 420] on p "27 messages" at bounding box center [152, 424] width 70 height 19
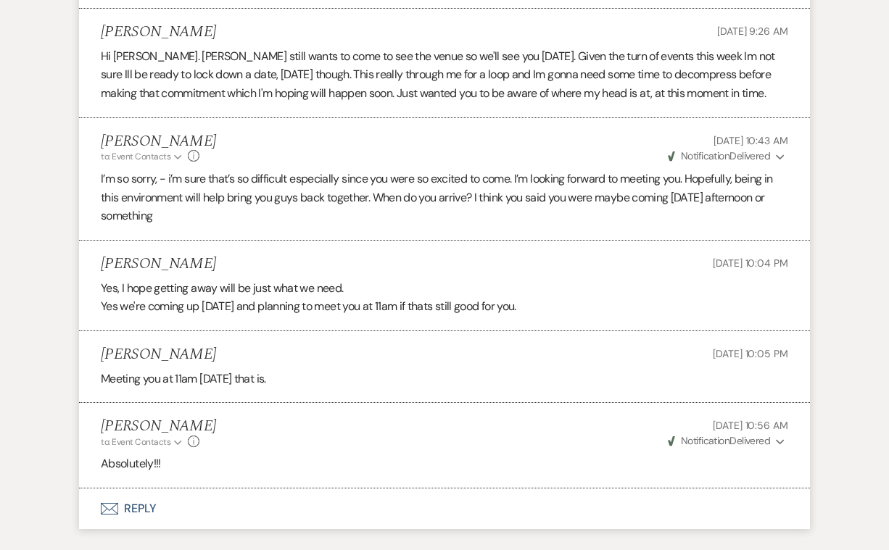
scroll to position [3856, 0]
click at [136, 489] on button "Envelope Reply" at bounding box center [444, 509] width 731 height 41
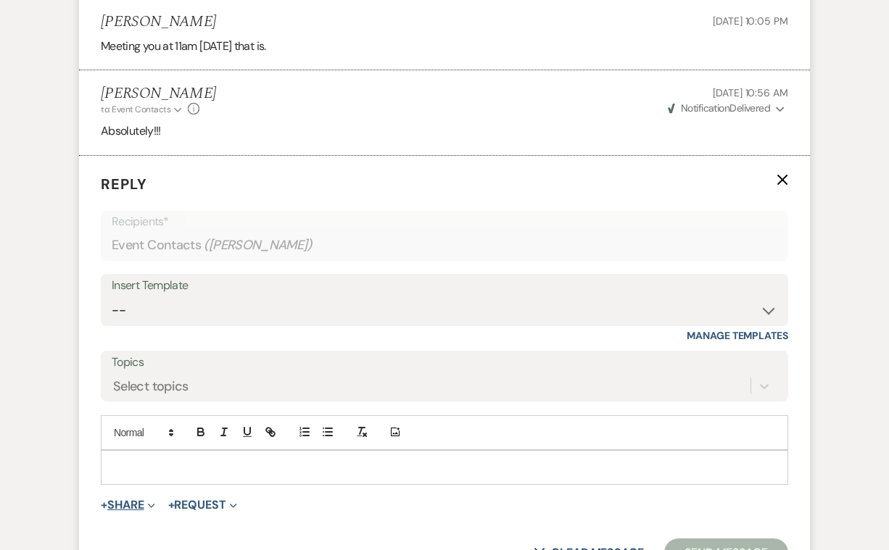
scroll to position [4191, 0]
click at [168, 459] on p at bounding box center [444, 467] width 664 height 16
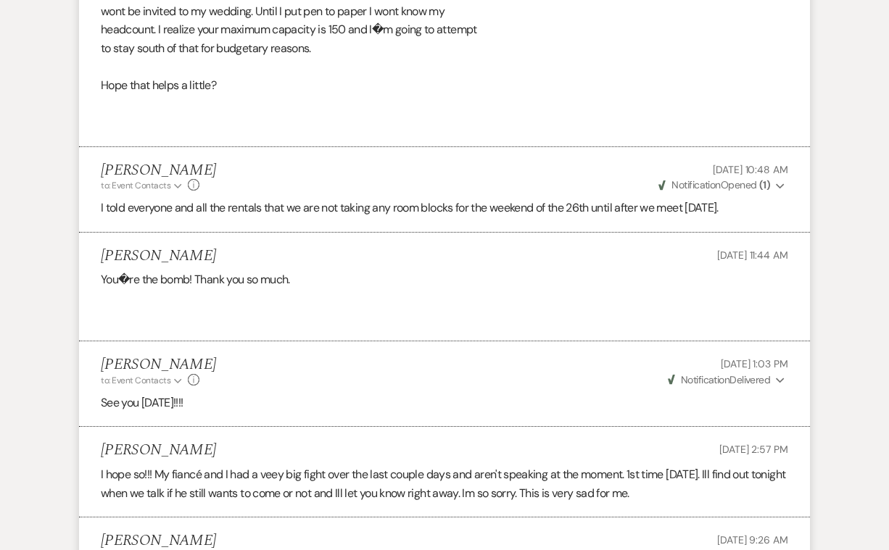
scroll to position [2788, 0]
